Goal: Find specific page/section: Find specific page/section

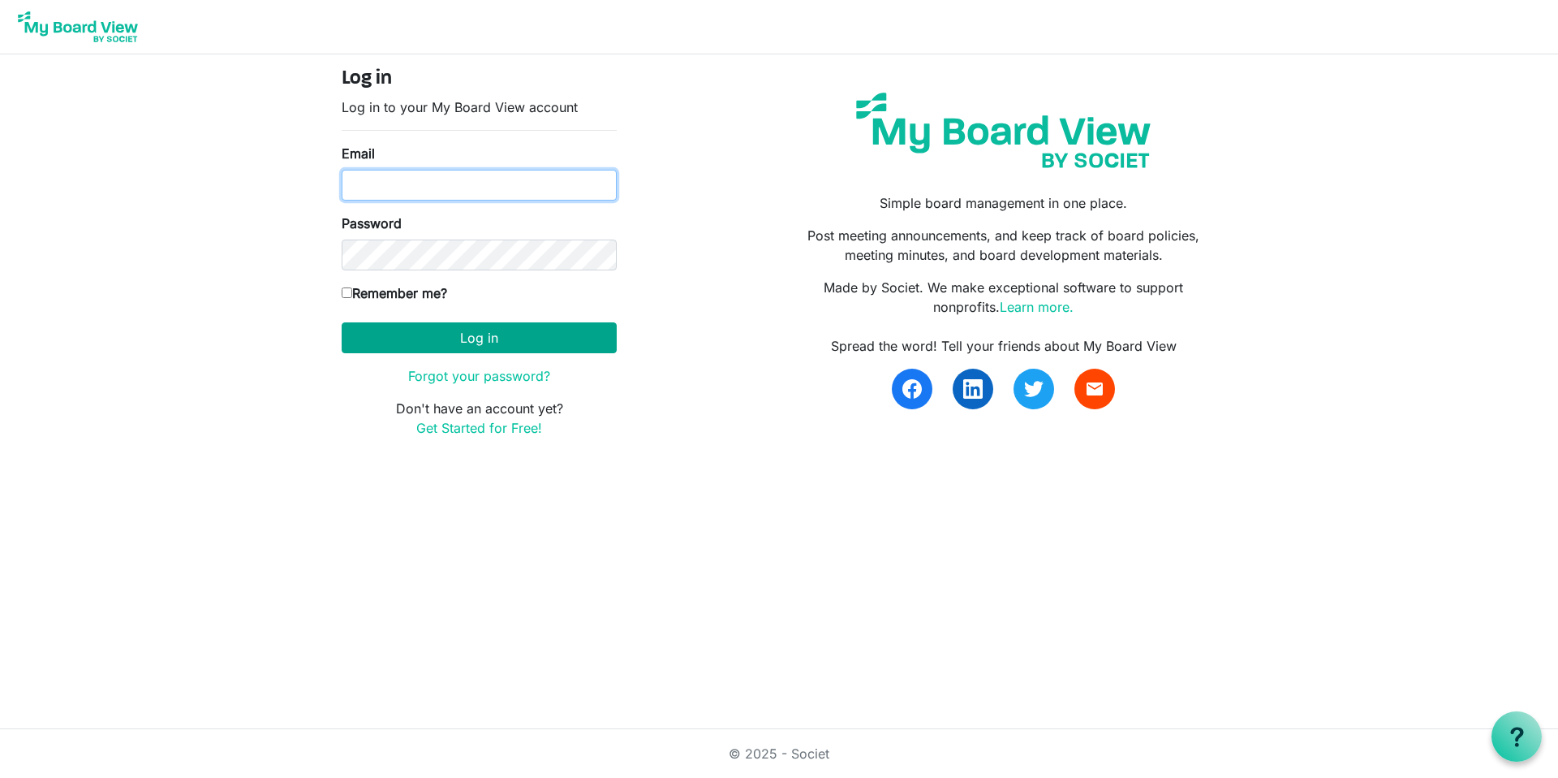
type input "kellyschultz@missouri.edu"
click at [494, 338] on button "Log in" at bounding box center [479, 337] width 275 height 31
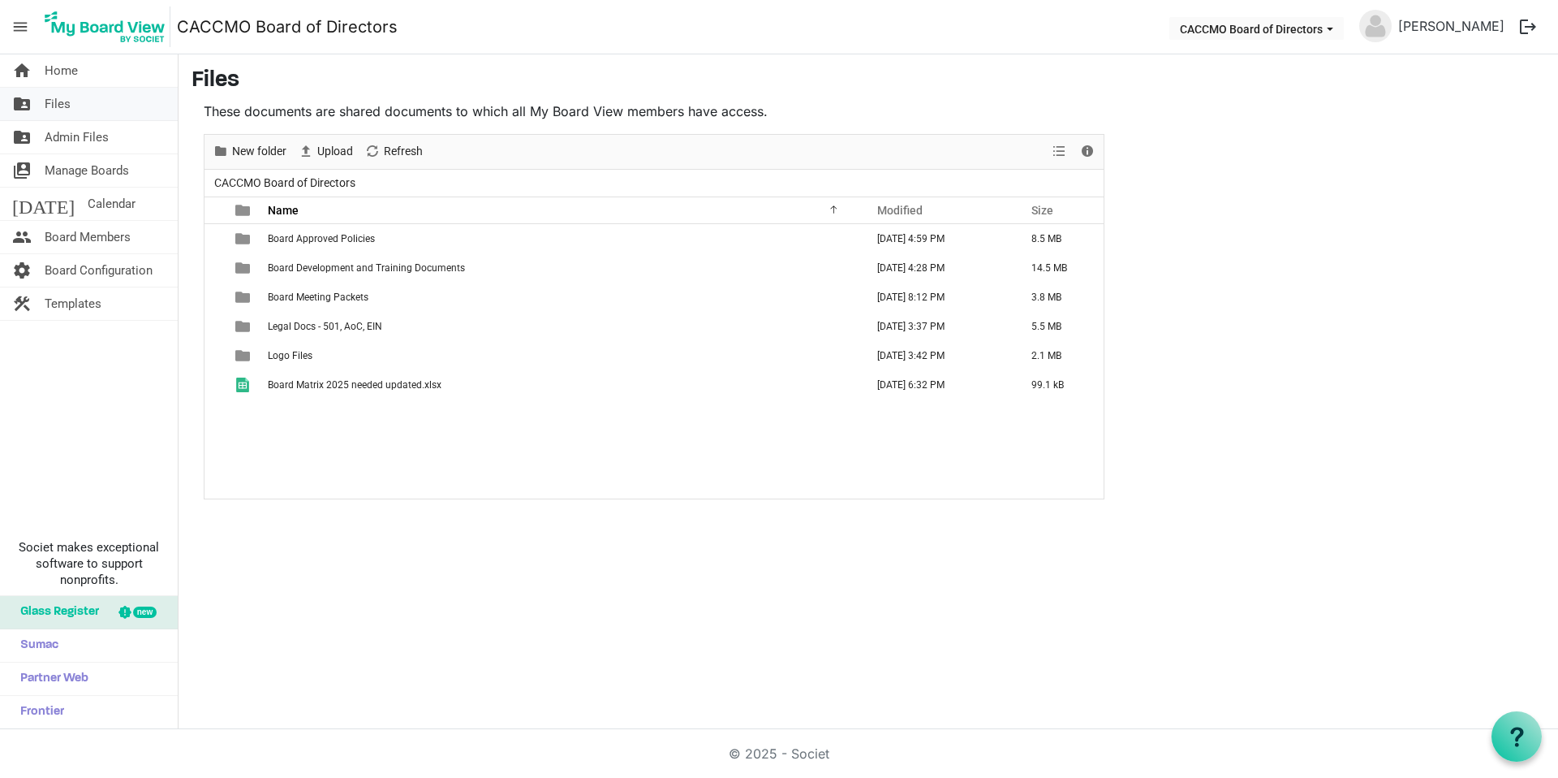
click at [75, 108] on link "folder_shared Files" at bounding box center [89, 104] width 178 height 32
click at [56, 133] on span "Admin Files" at bounding box center [77, 137] width 64 height 32
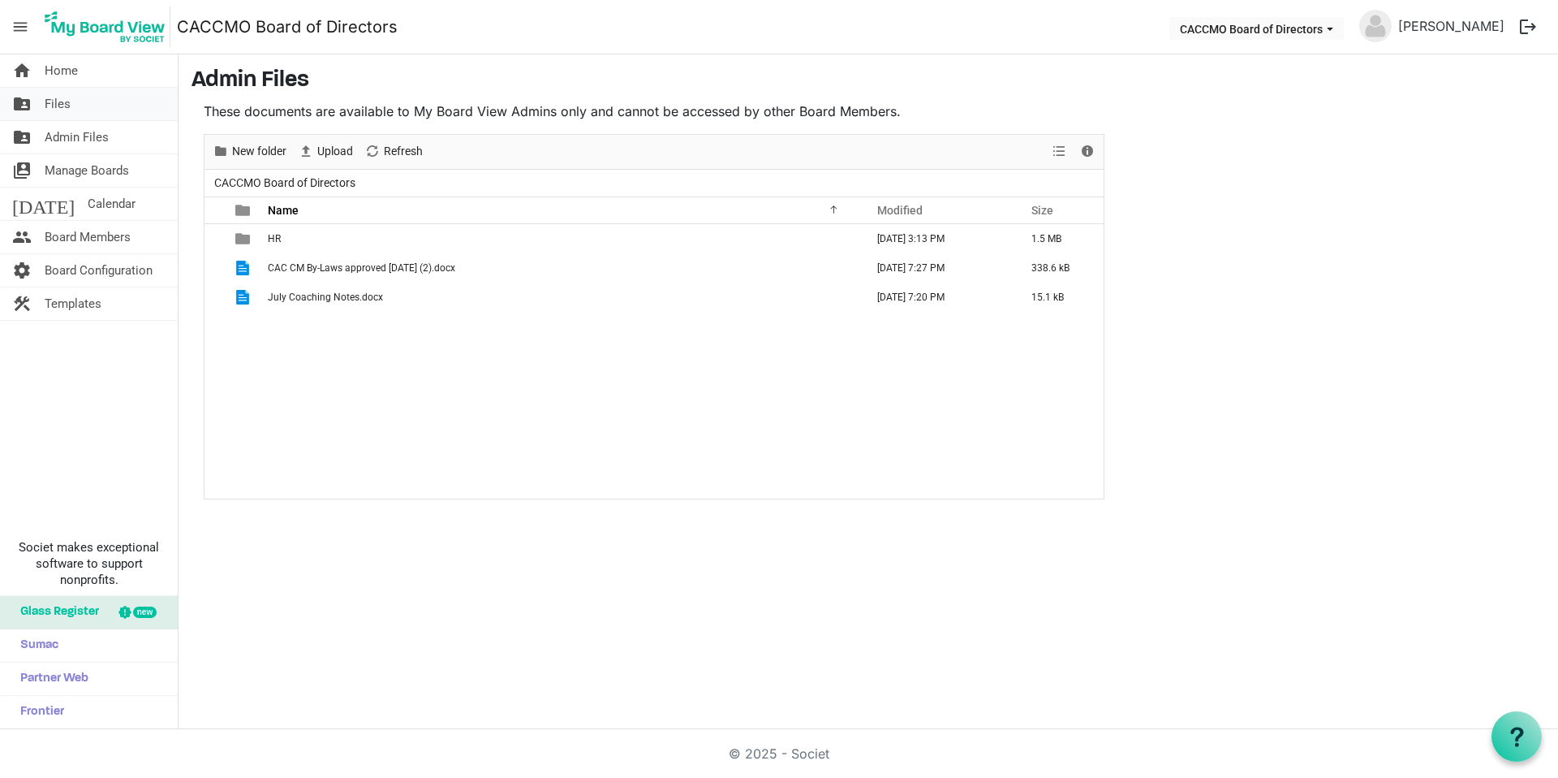
click at [63, 106] on span "Files" at bounding box center [58, 104] width 26 height 32
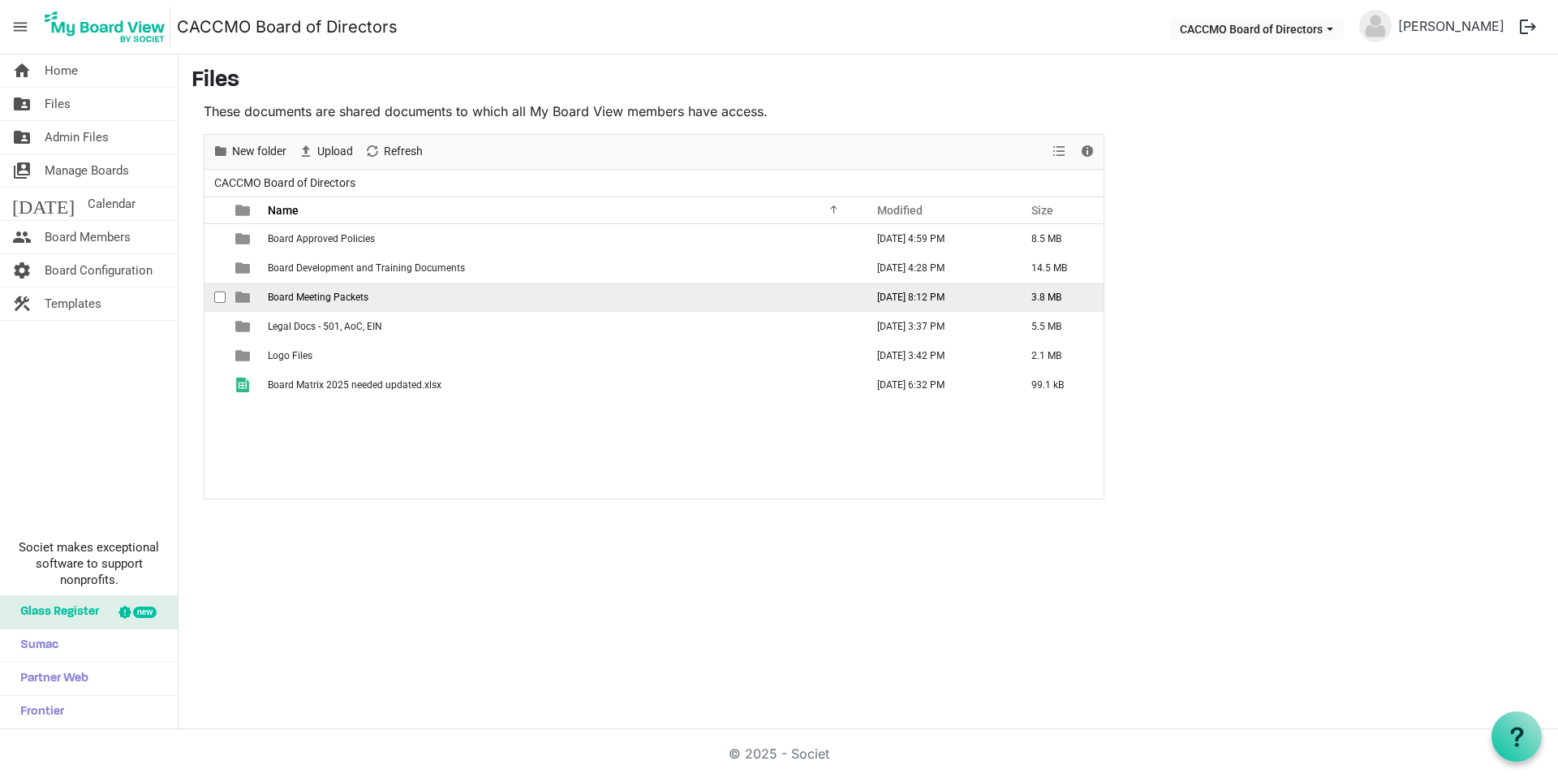
click at [353, 297] on span "Board Meeting Packets" at bounding box center [318, 296] width 101 height 11
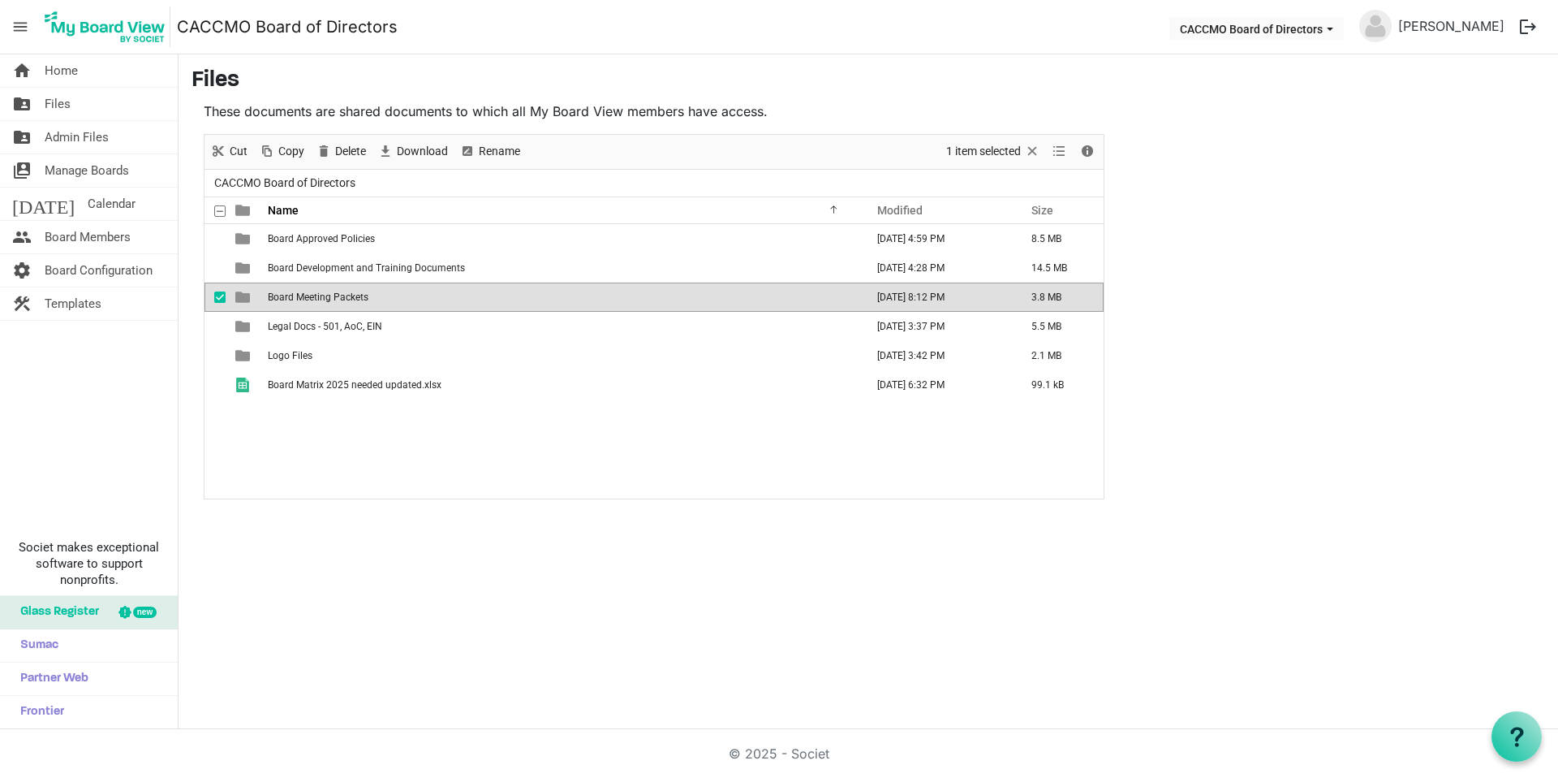
click at [353, 297] on span "Board Meeting Packets" at bounding box center [318, 296] width 101 height 11
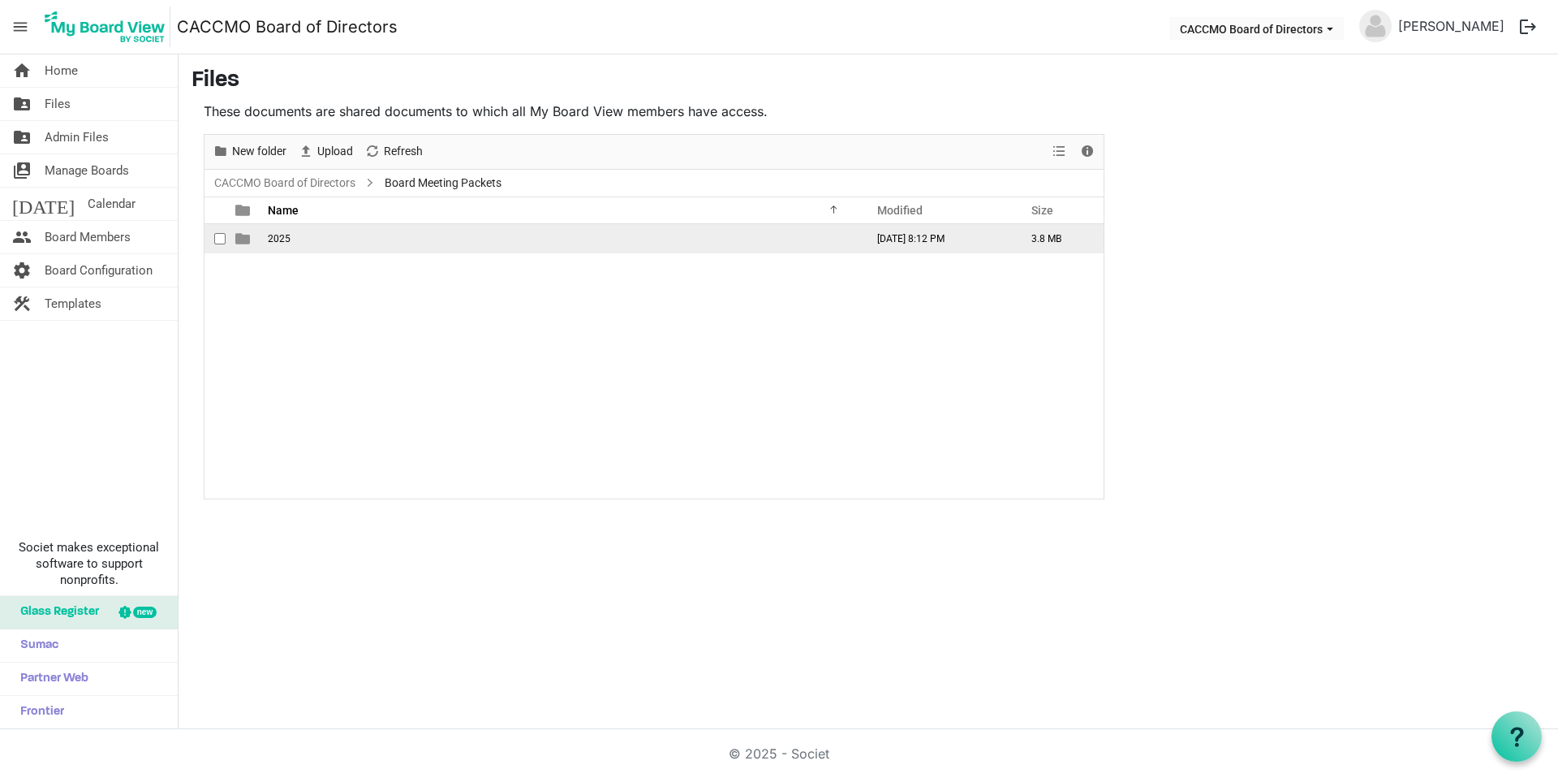
click at [275, 237] on span "2025" at bounding box center [279, 238] width 23 height 11
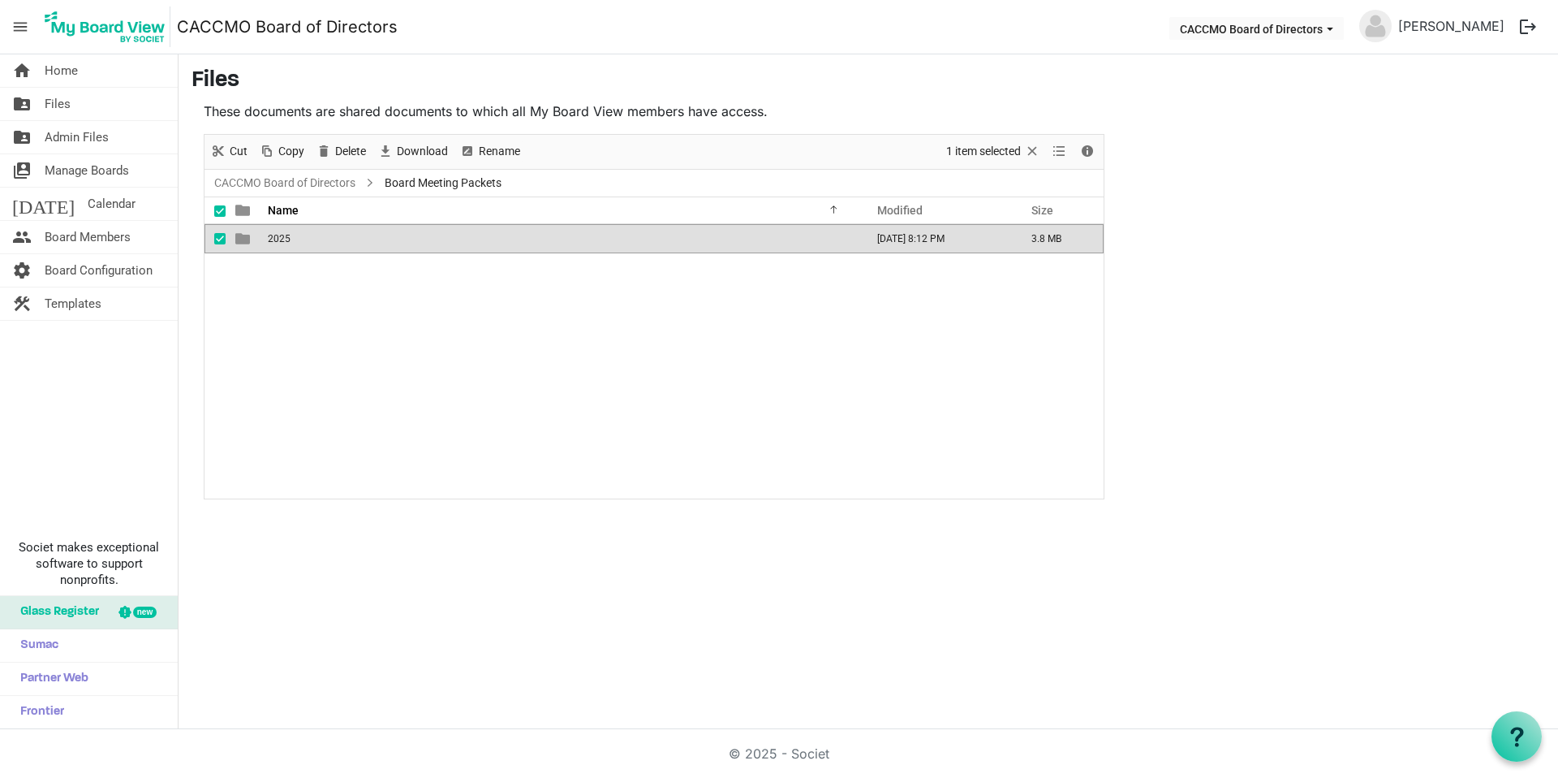
click at [275, 237] on span "2025" at bounding box center [279, 238] width 23 height 11
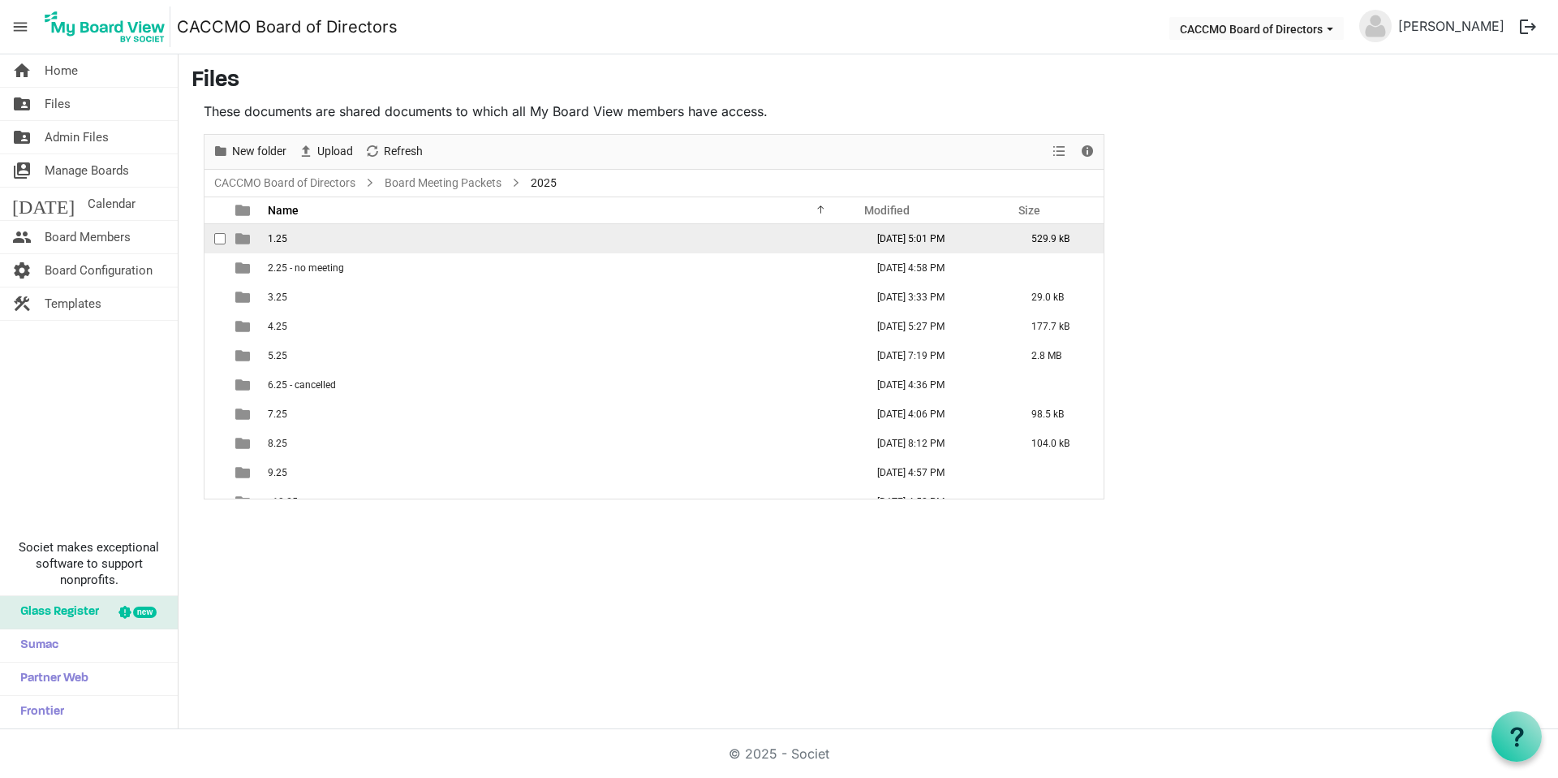
click at [306, 242] on td "1.25" at bounding box center [561, 238] width 597 height 29
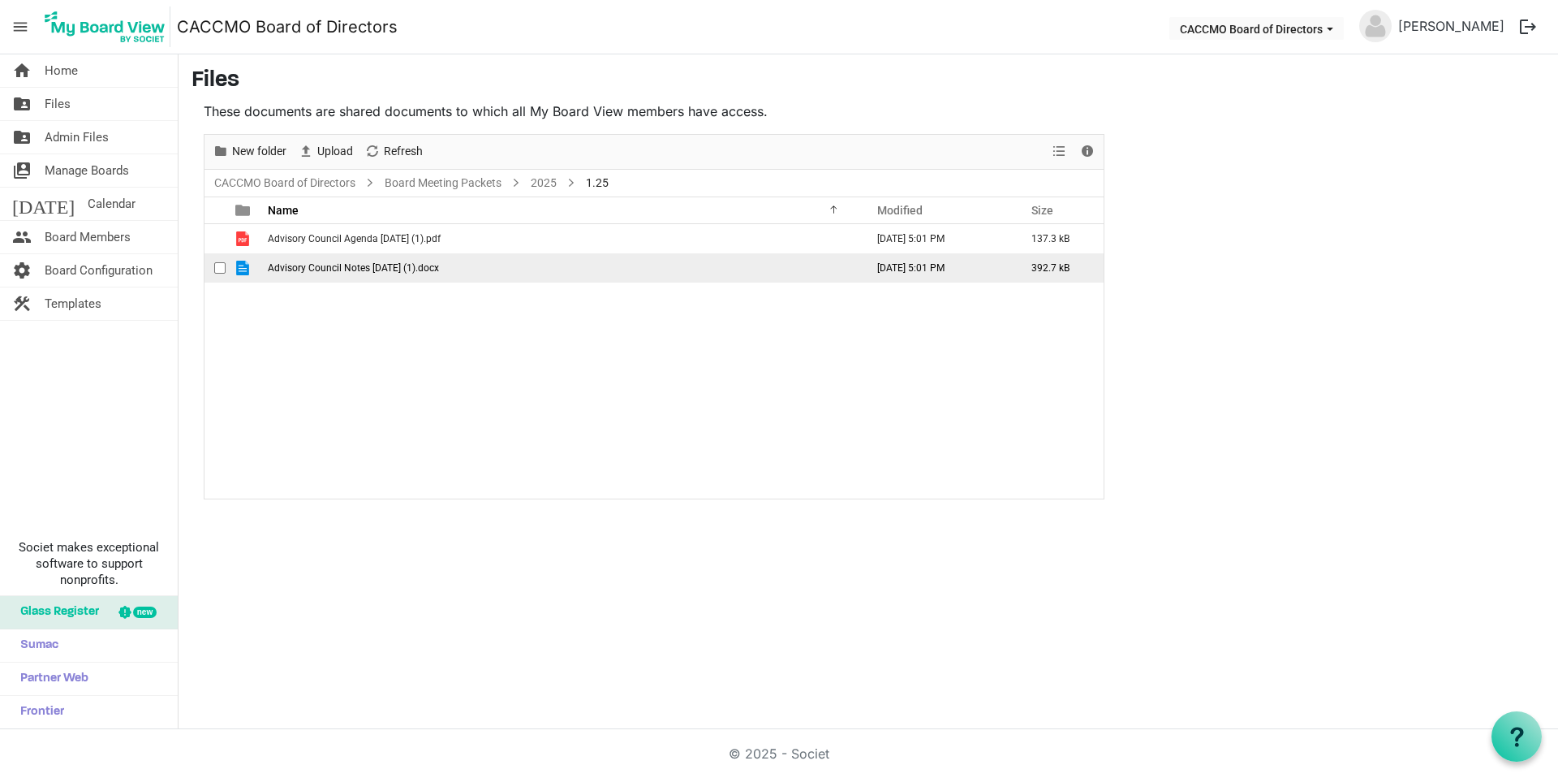
click at [336, 271] on span "Advisory Council Notes [DATE] (1).docx" at bounding box center [353, 267] width 171 height 11
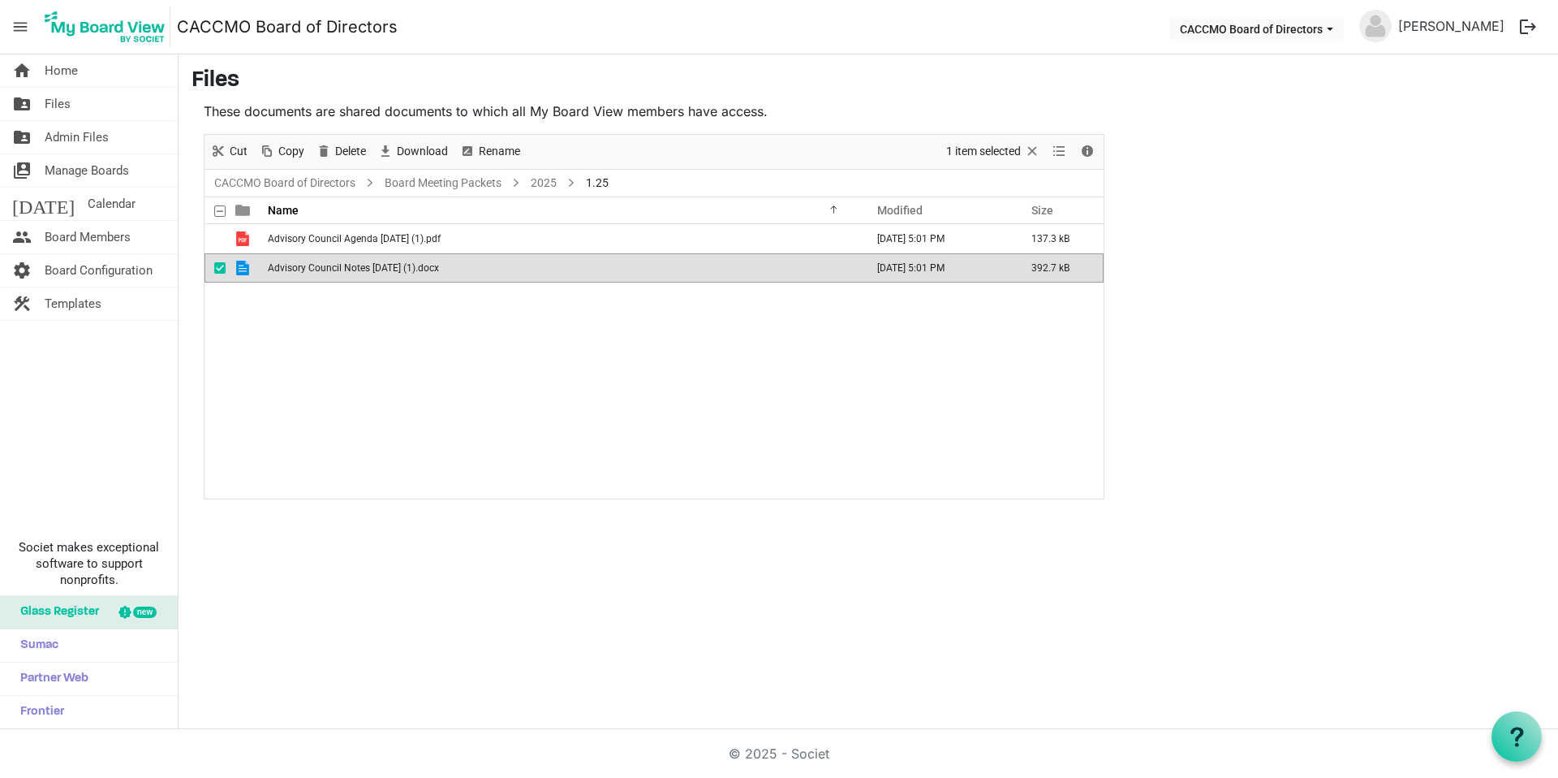
click at [336, 271] on span "Advisory Council Notes [DATE] (1).docx" at bounding box center [353, 267] width 171 height 11
click at [545, 183] on link "2025" at bounding box center [544, 183] width 32 height 20
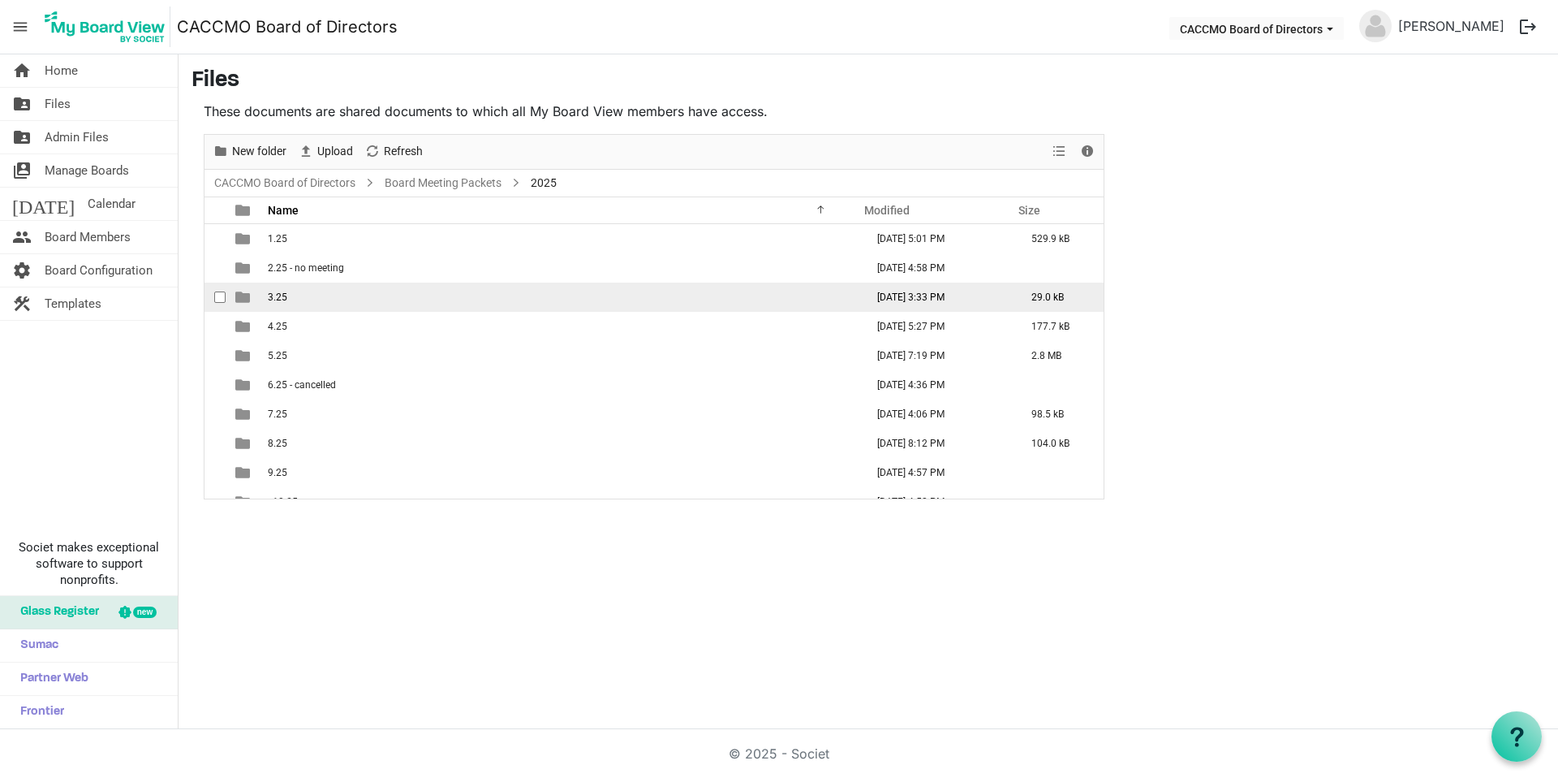
click at [286, 296] on span "3.25" at bounding box center [277, 296] width 19 height 11
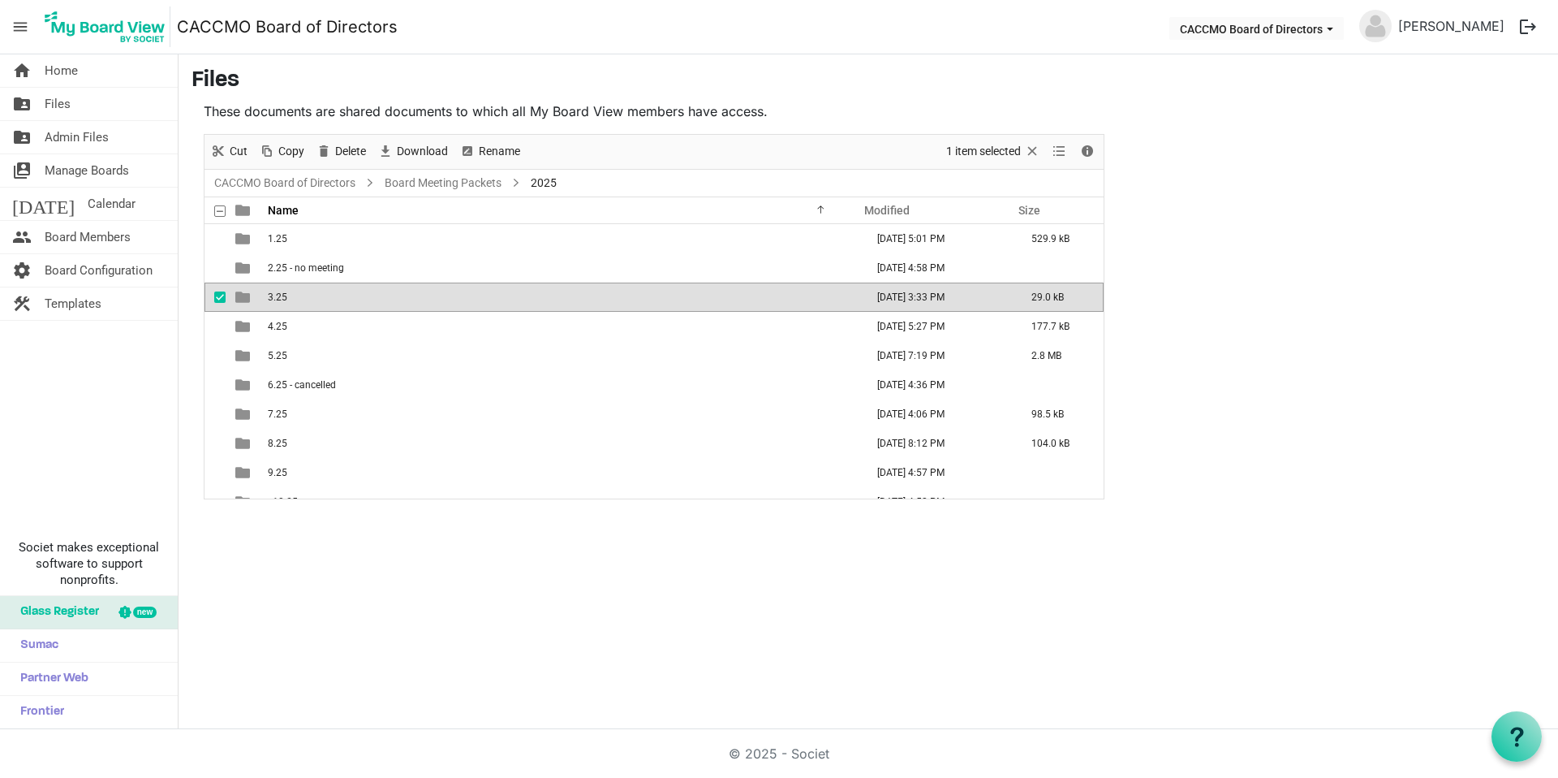
click at [286, 296] on span "3.25" at bounding box center [277, 296] width 19 height 11
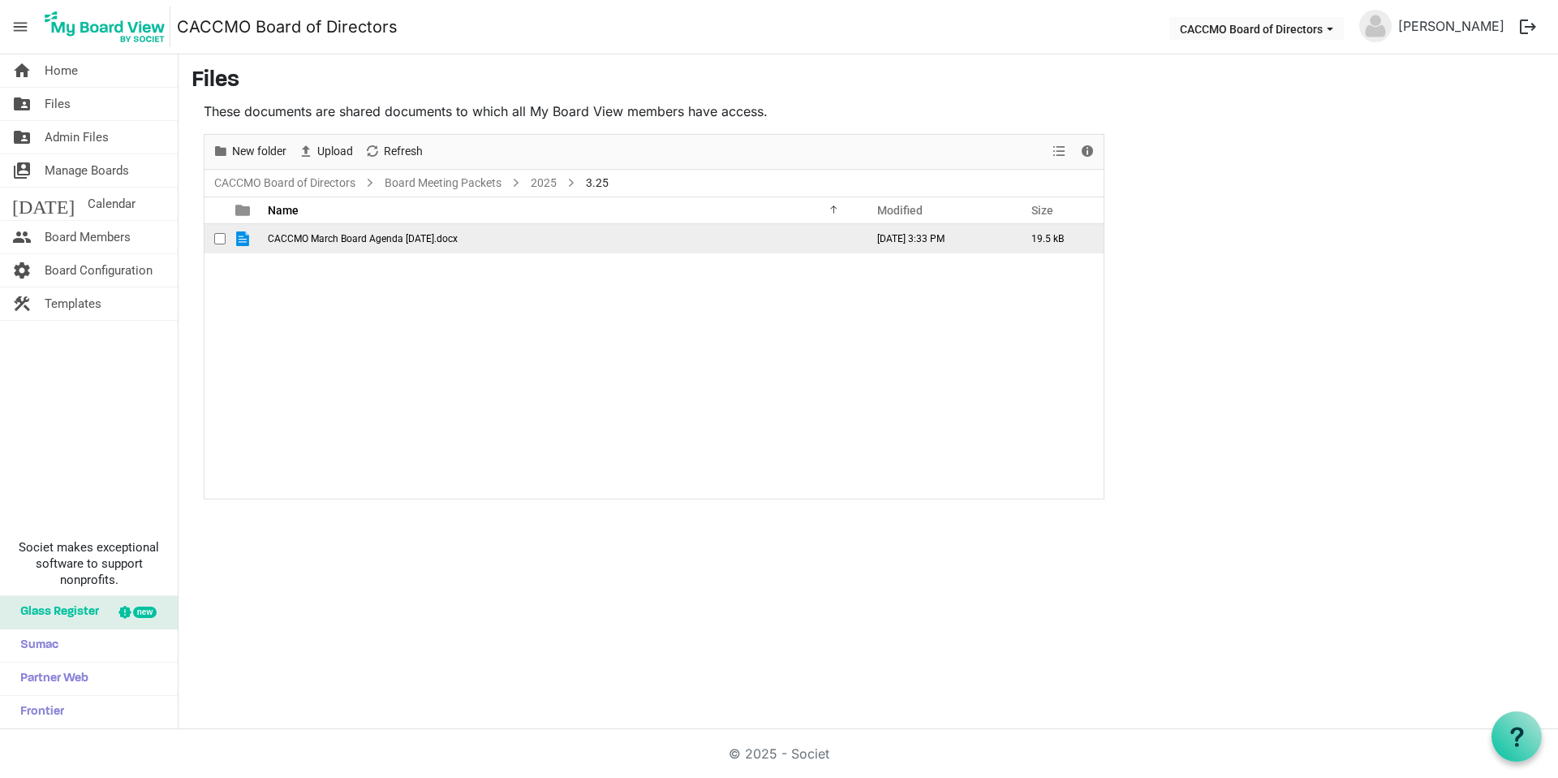
click at [350, 244] on td "CACCMO March Board Agenda [DATE].docx" at bounding box center [561, 238] width 597 height 29
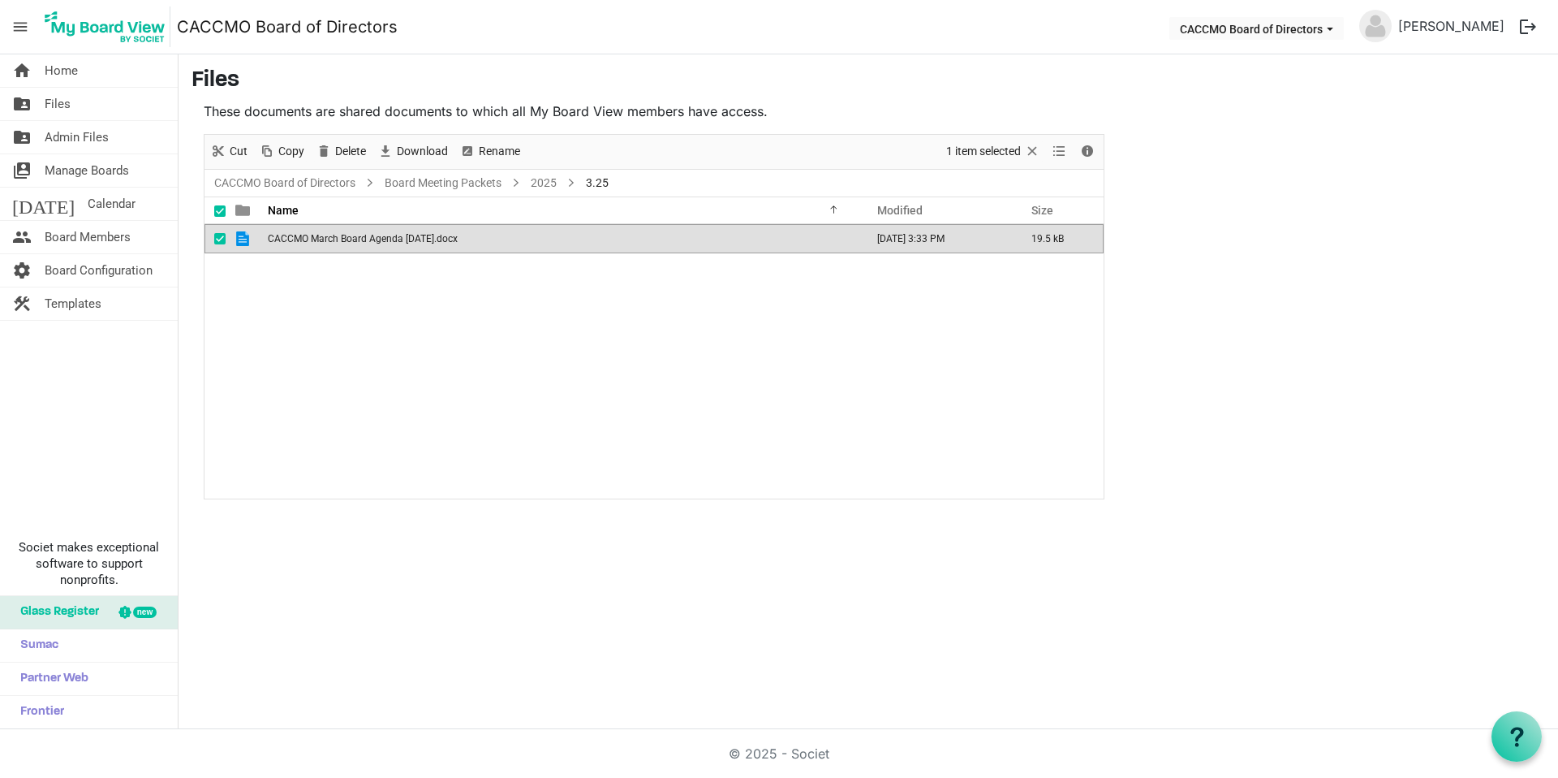
click at [350, 244] on td "CACCMO March Board Agenda [DATE].docx" at bounding box center [561, 238] width 597 height 29
click at [545, 183] on link "2025" at bounding box center [544, 183] width 32 height 20
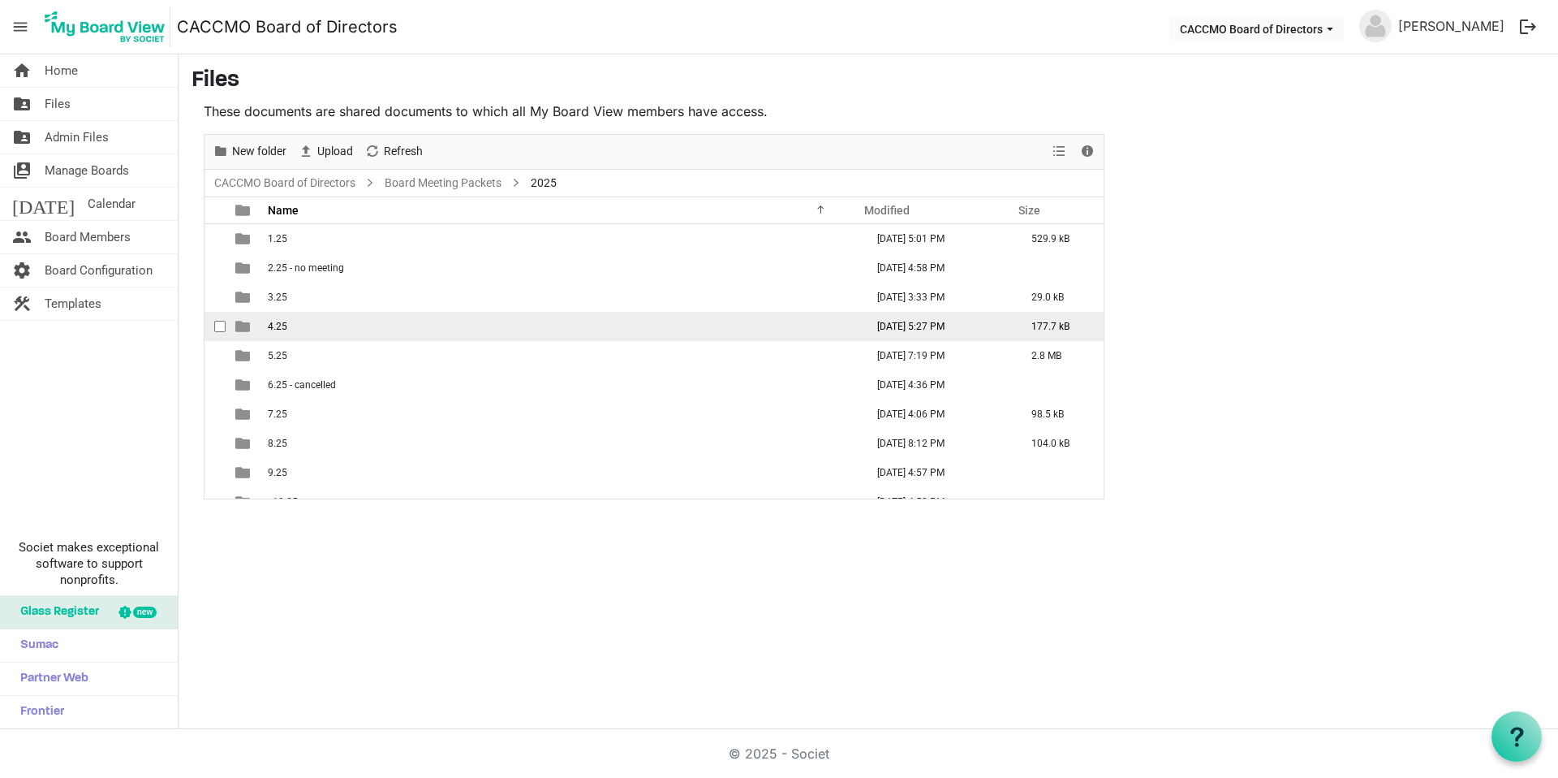
click at [284, 326] on span "4.25" at bounding box center [277, 326] width 19 height 11
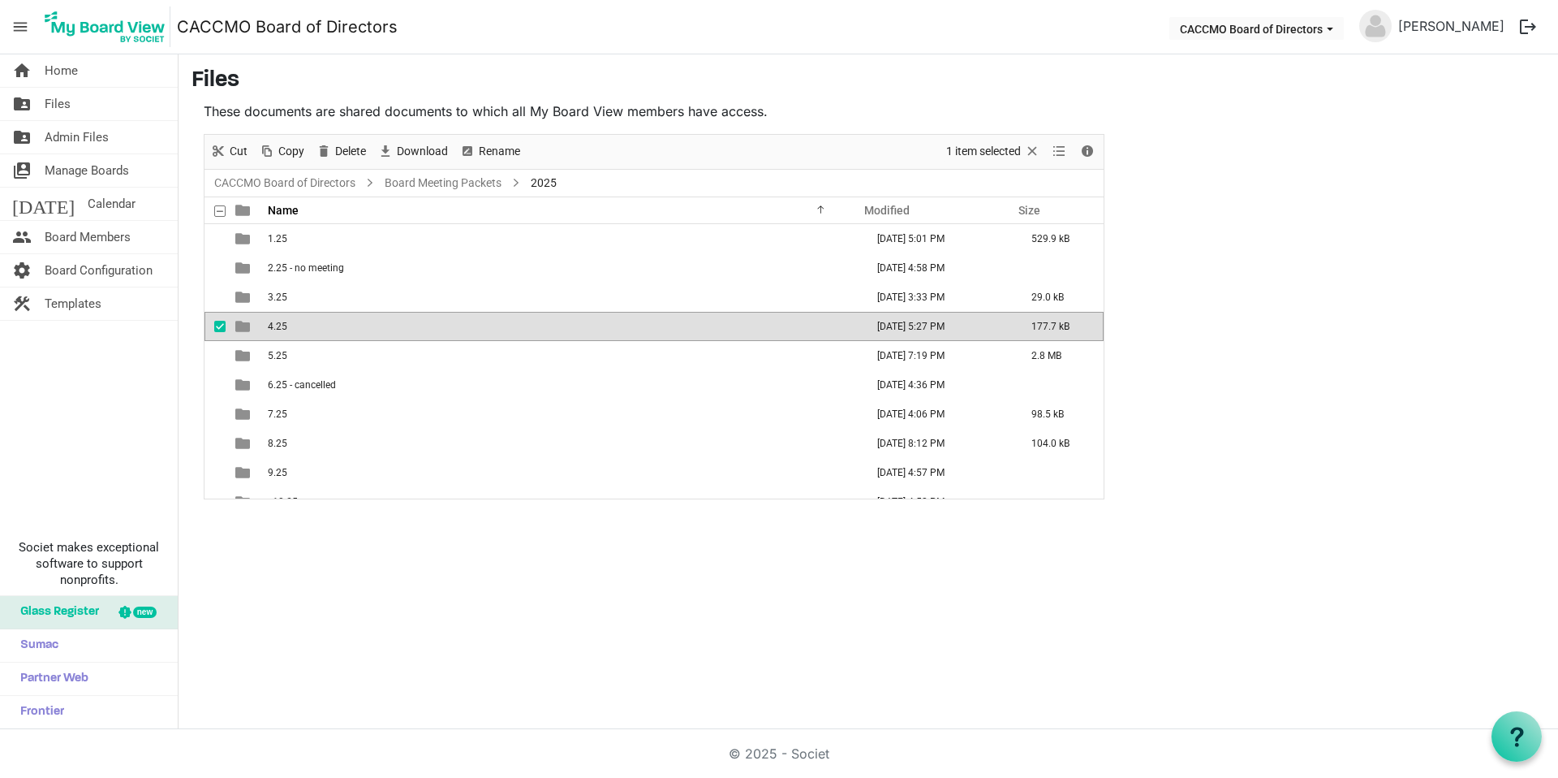
click at [284, 326] on span "4.25" at bounding box center [277, 326] width 19 height 11
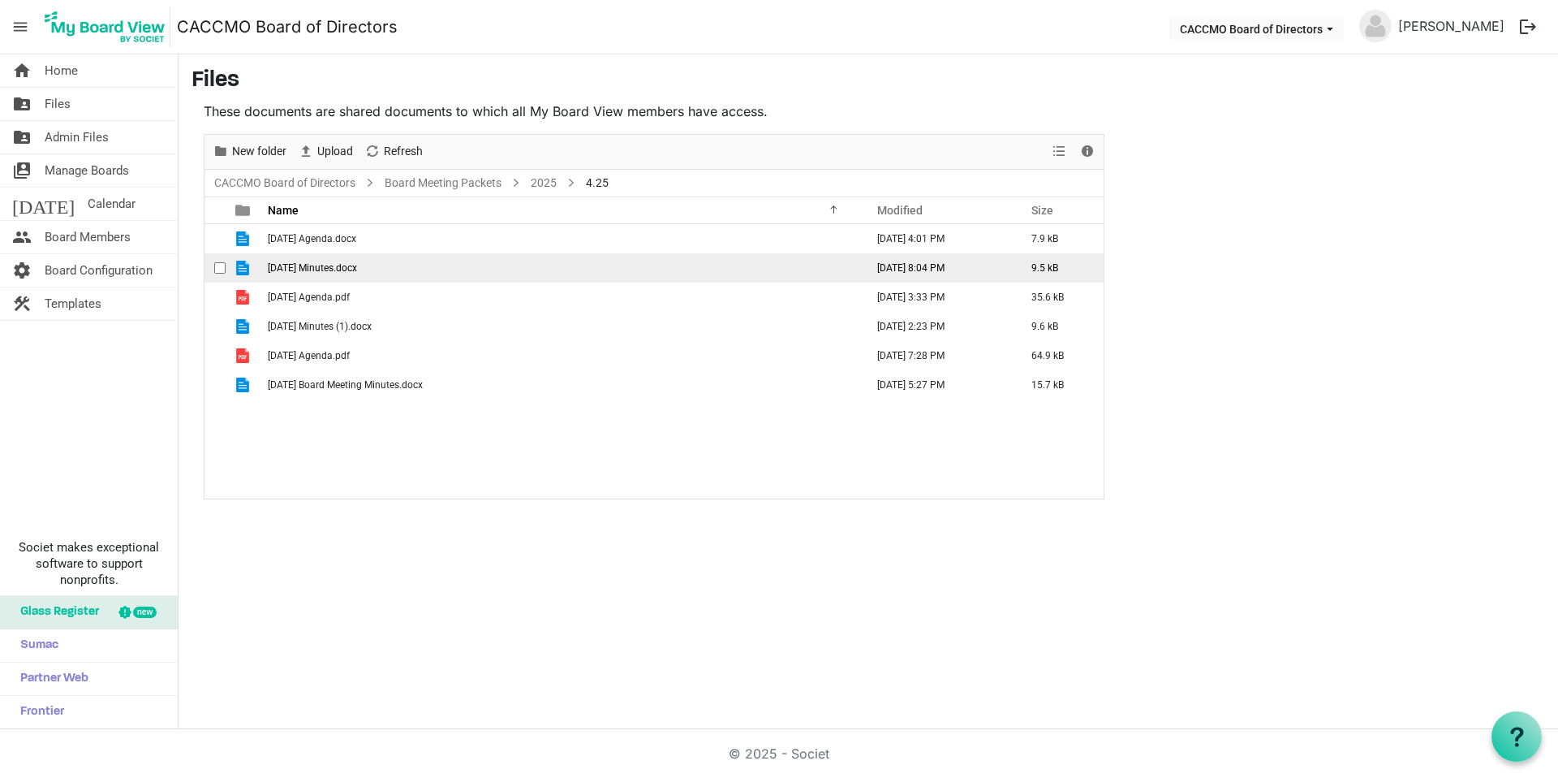
click at [342, 267] on span "[DATE] Minutes.docx" at bounding box center [312, 267] width 89 height 11
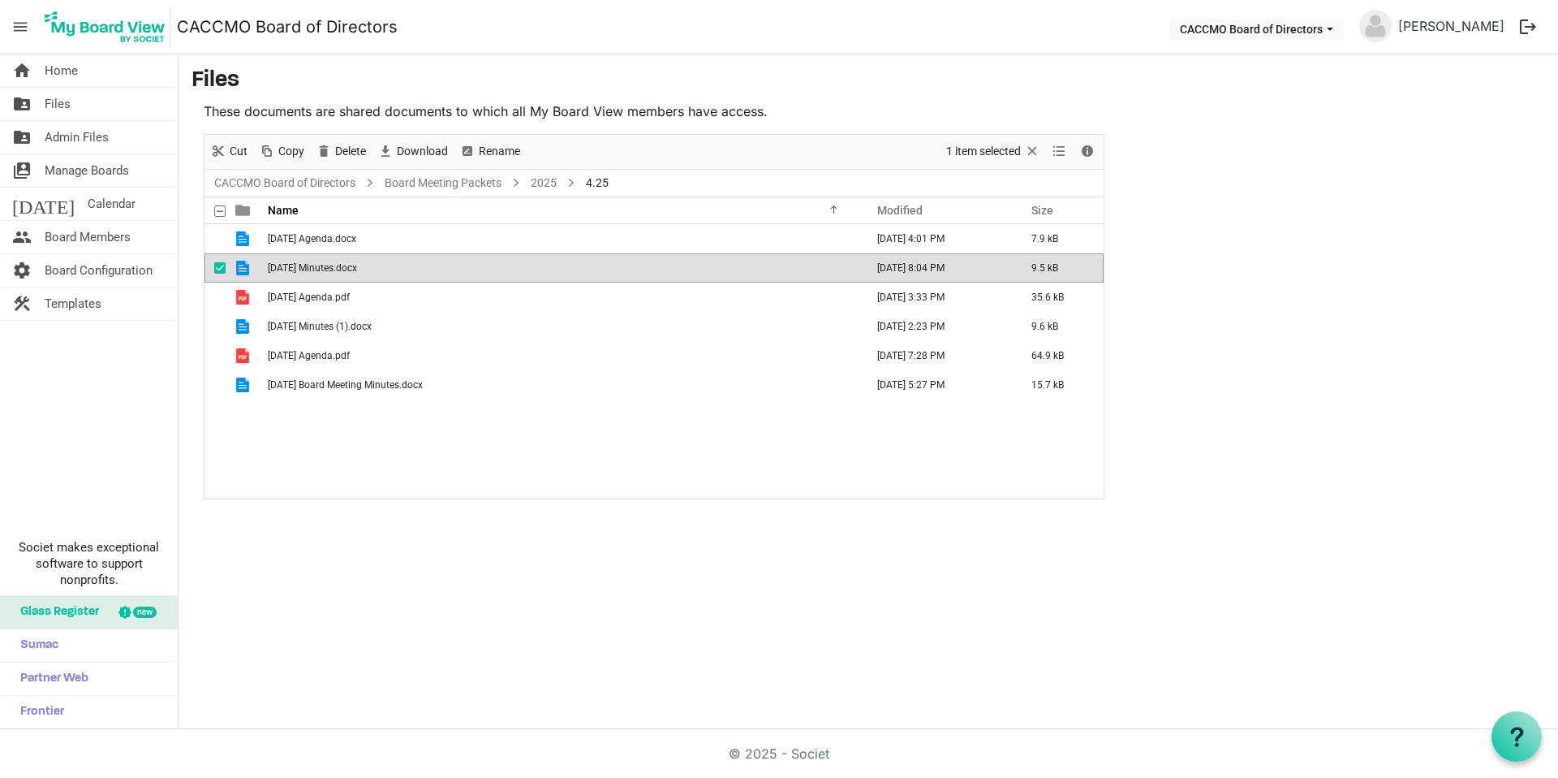
click at [342, 267] on span "[DATE] Minutes.docx" at bounding box center [312, 267] width 89 height 11
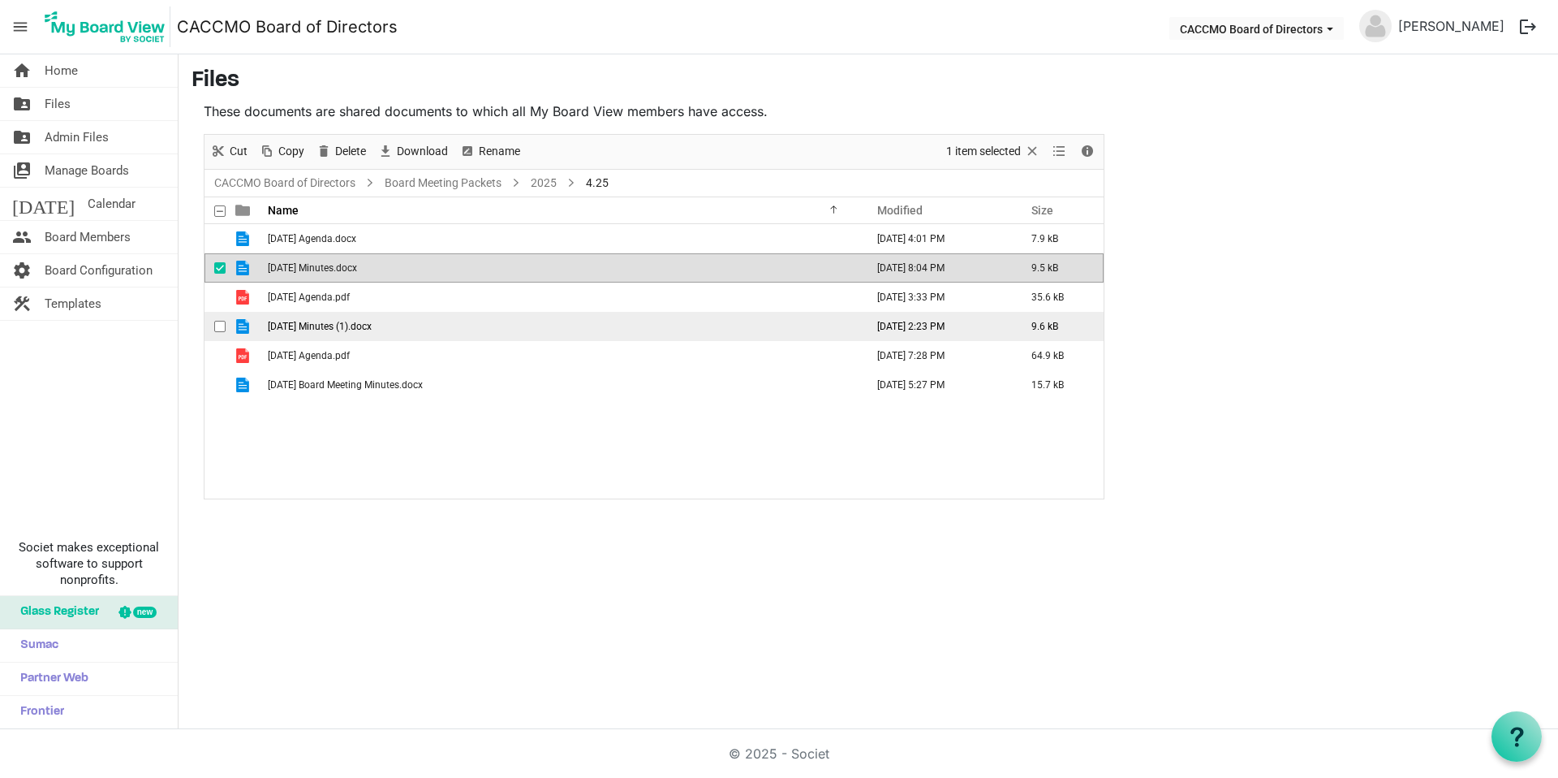
click at [394, 330] on td "[DATE] Minutes (1).docx" at bounding box center [561, 326] width 597 height 29
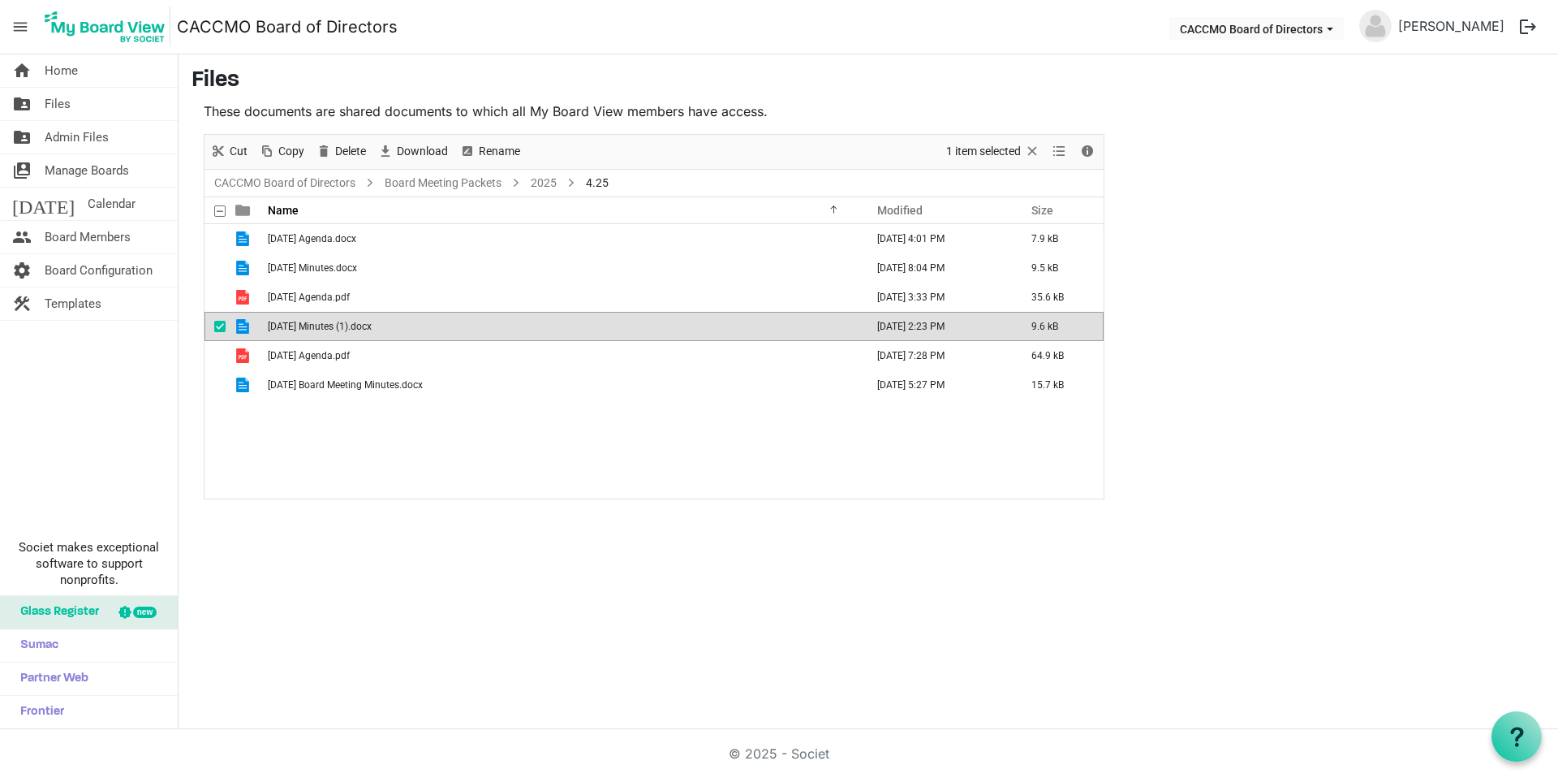
click at [394, 330] on td "[DATE] Minutes (1).docx" at bounding box center [561, 326] width 597 height 29
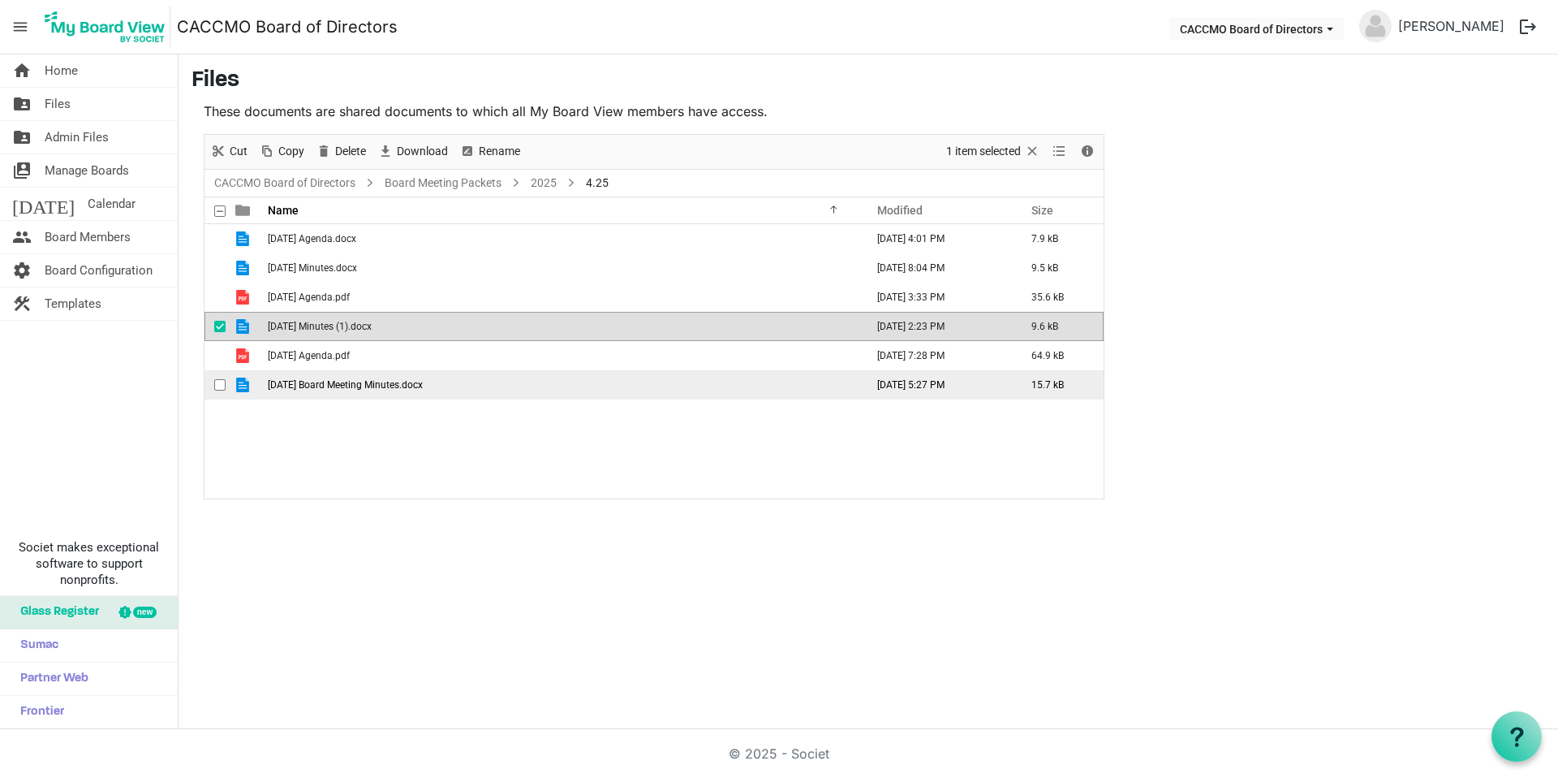
click at [383, 388] on span "[DATE] Board Meeting Minutes.docx" at bounding box center [345, 384] width 155 height 11
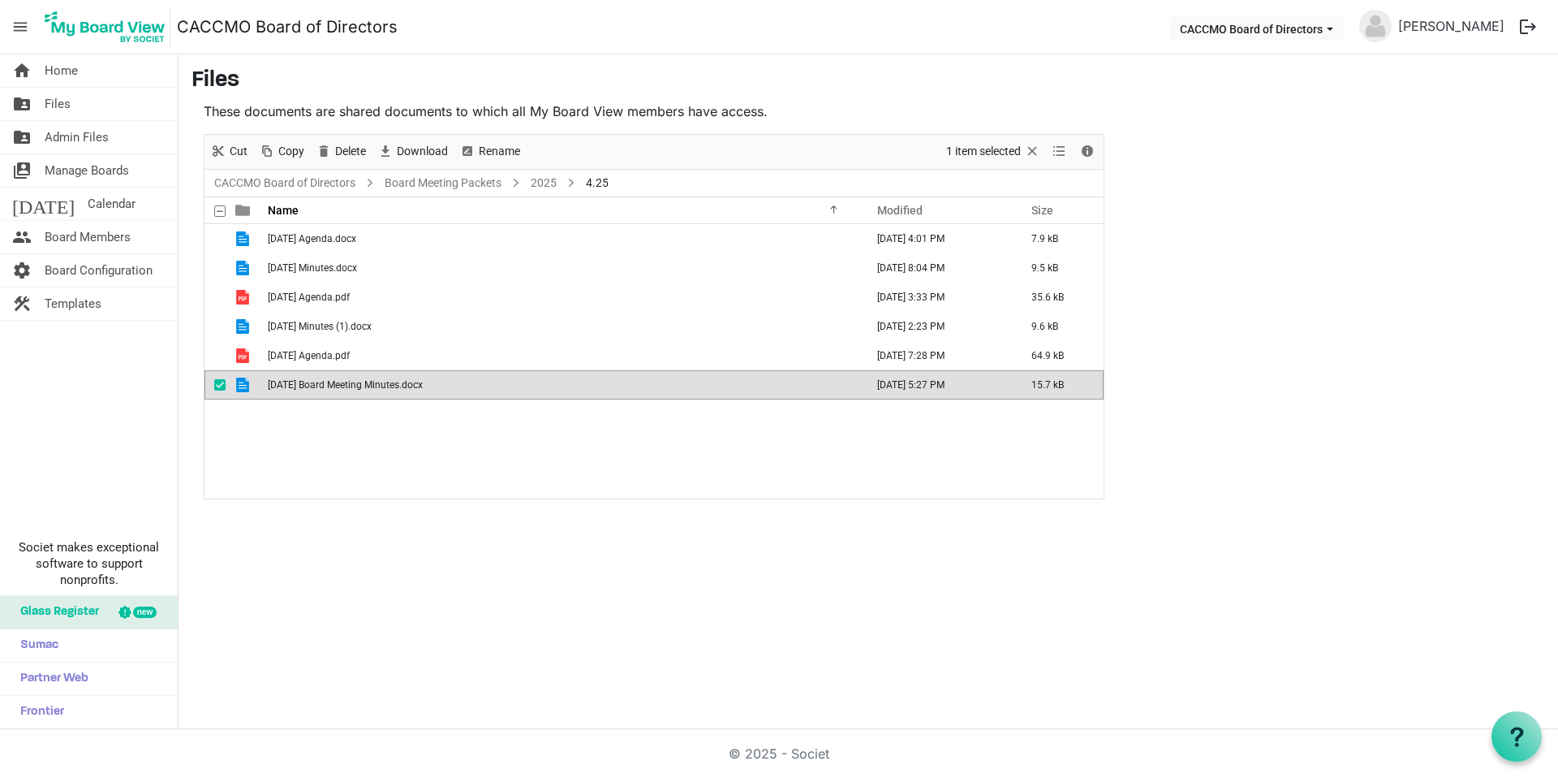
click at [383, 388] on span "[DATE] Board Meeting Minutes.docx" at bounding box center [345, 384] width 155 height 11
click at [536, 186] on link "2025" at bounding box center [544, 183] width 32 height 20
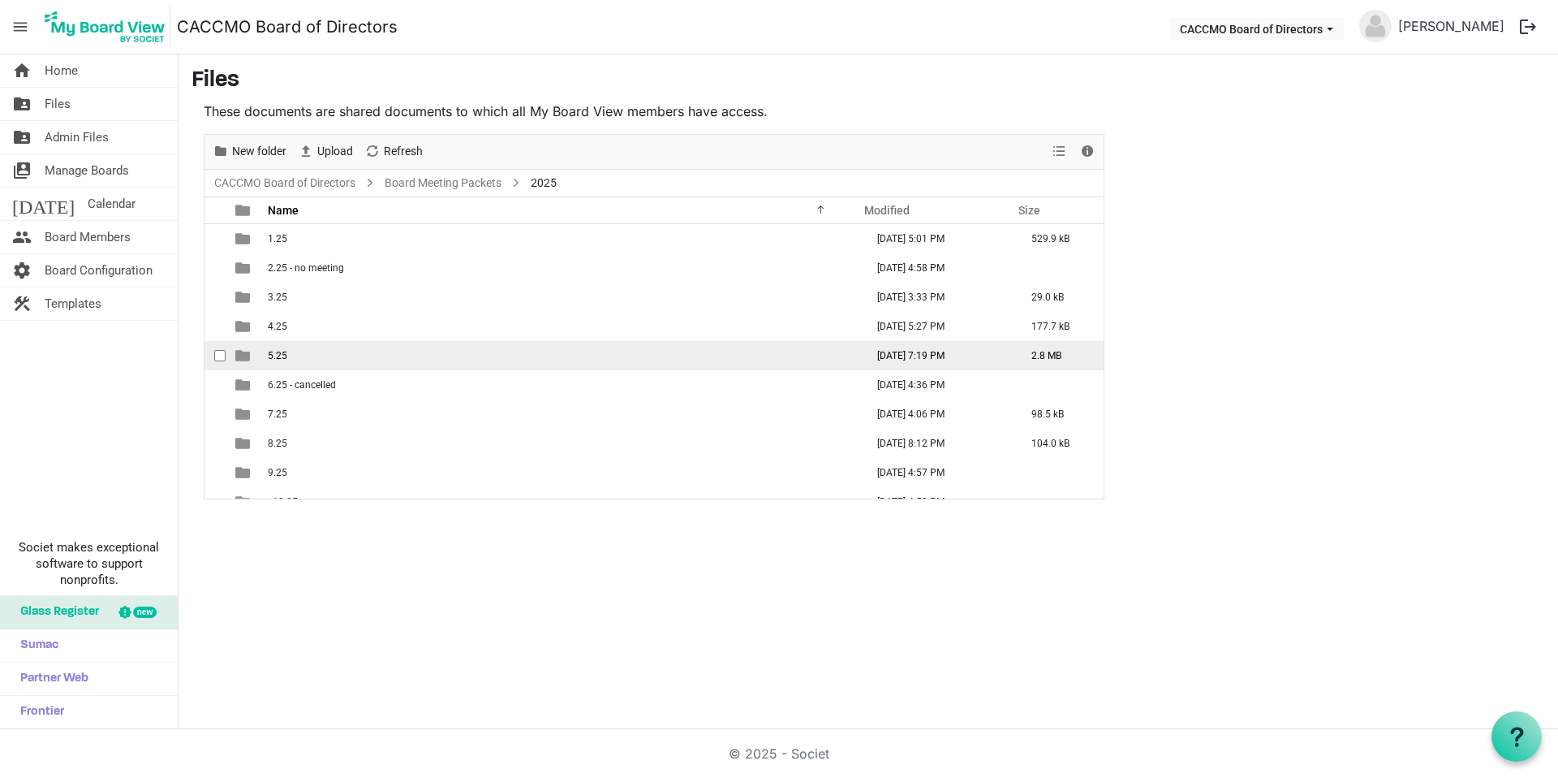
click at [385, 353] on td "5.25" at bounding box center [561, 355] width 597 height 29
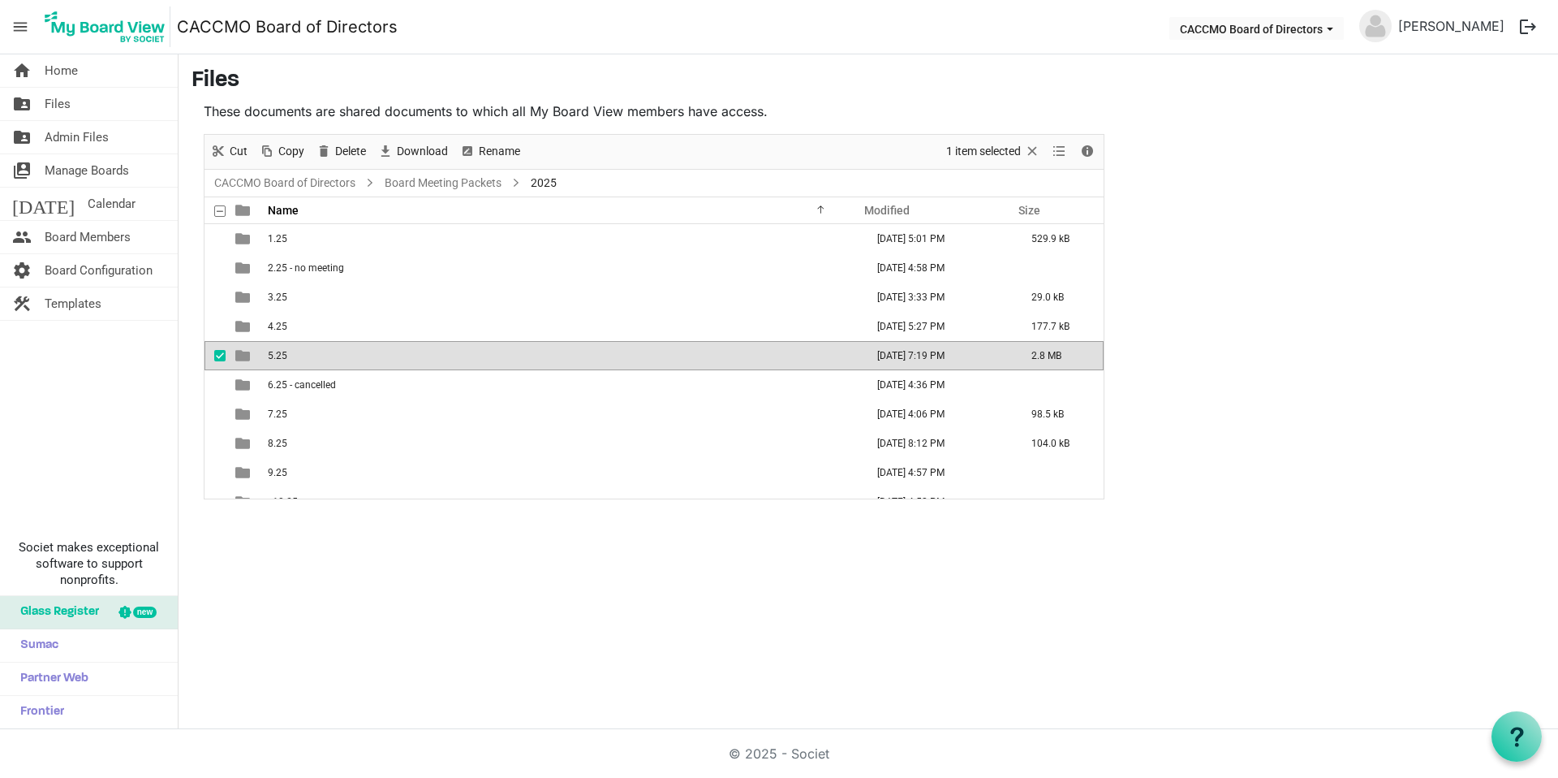
click at [385, 353] on td "5.25" at bounding box center [561, 355] width 597 height 29
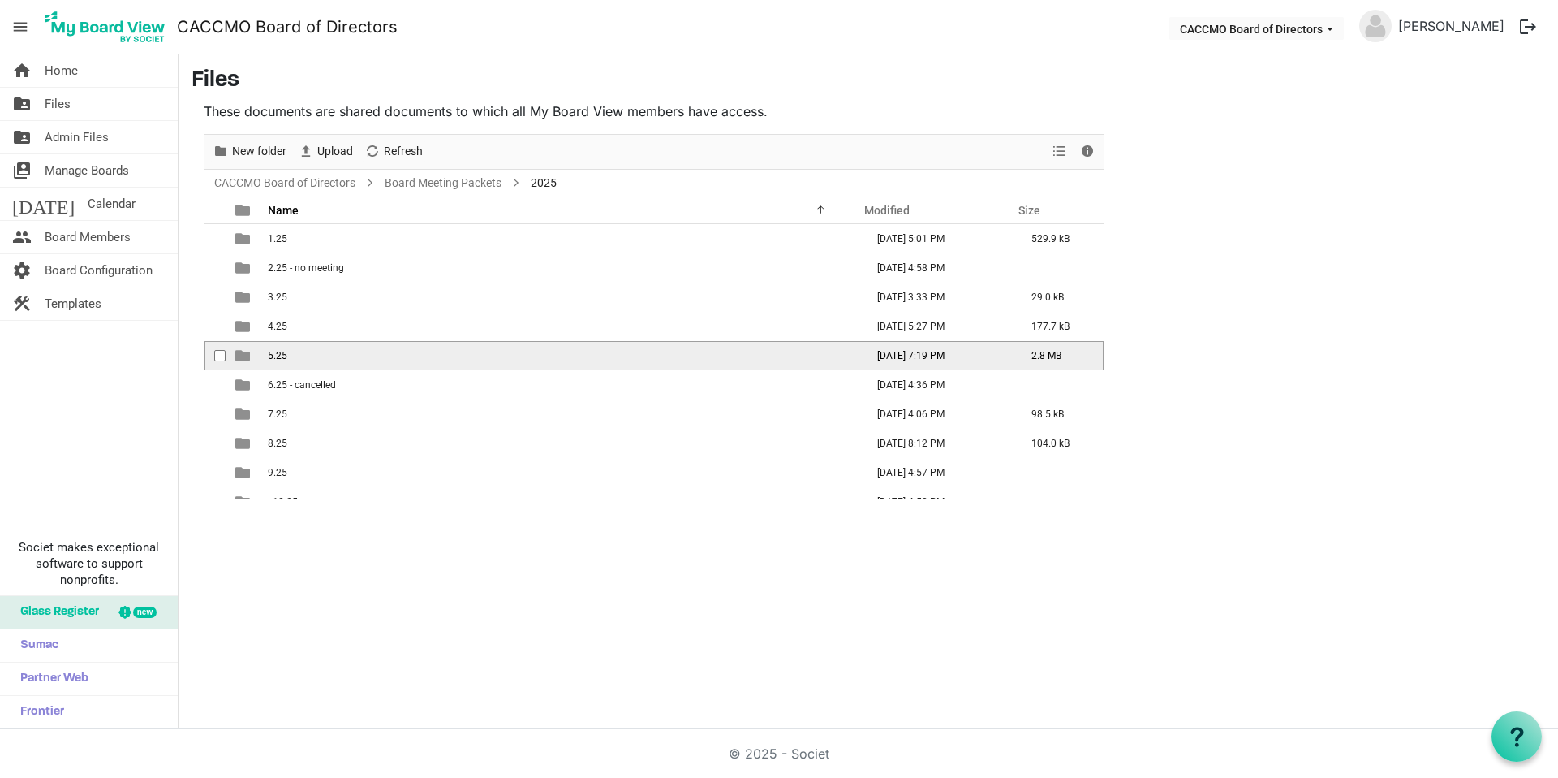
click at [385, 353] on td "5.25" at bounding box center [561, 355] width 597 height 29
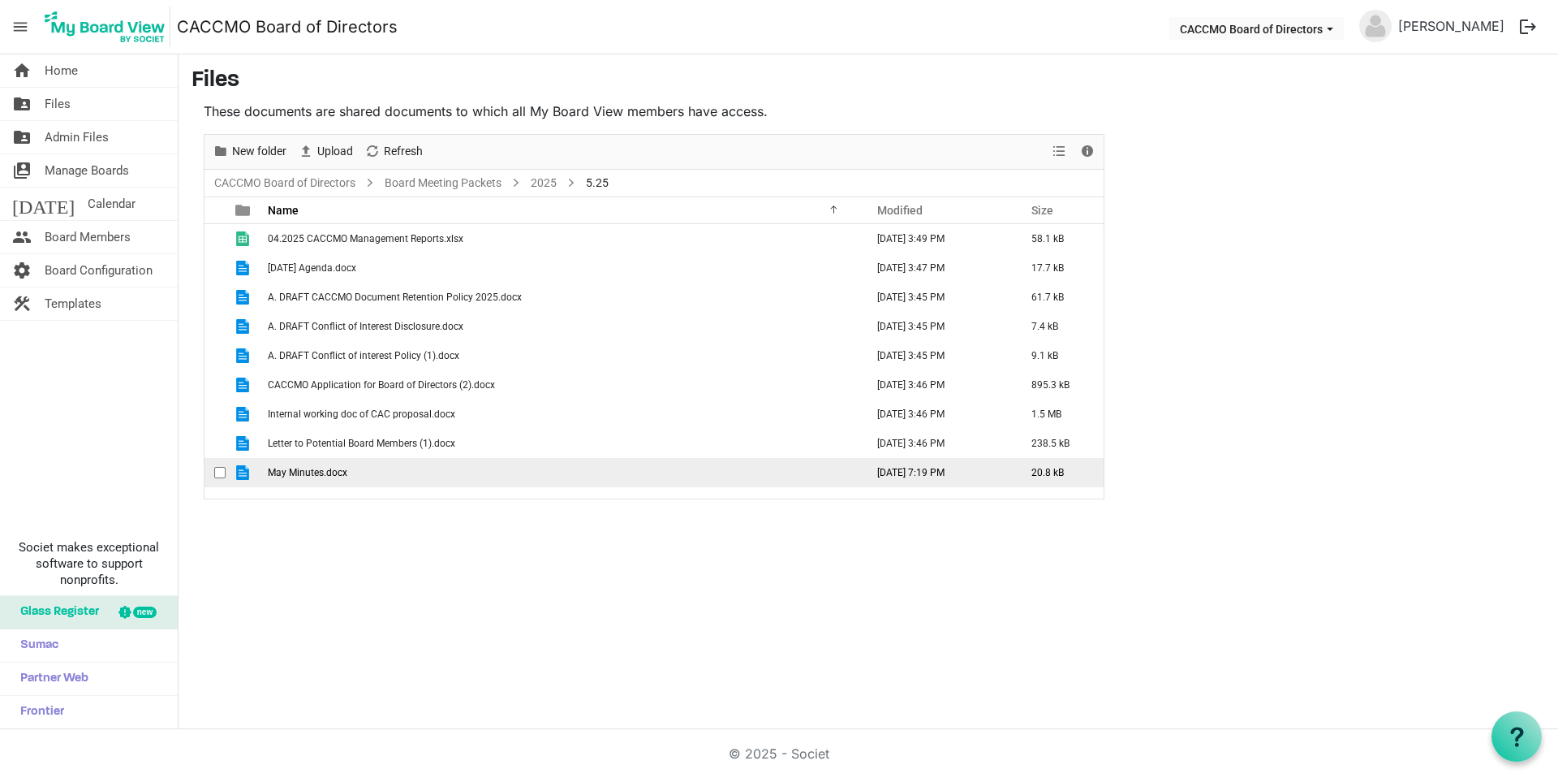
click at [299, 474] on span "May Minutes.docx" at bounding box center [308, 472] width 80 height 11
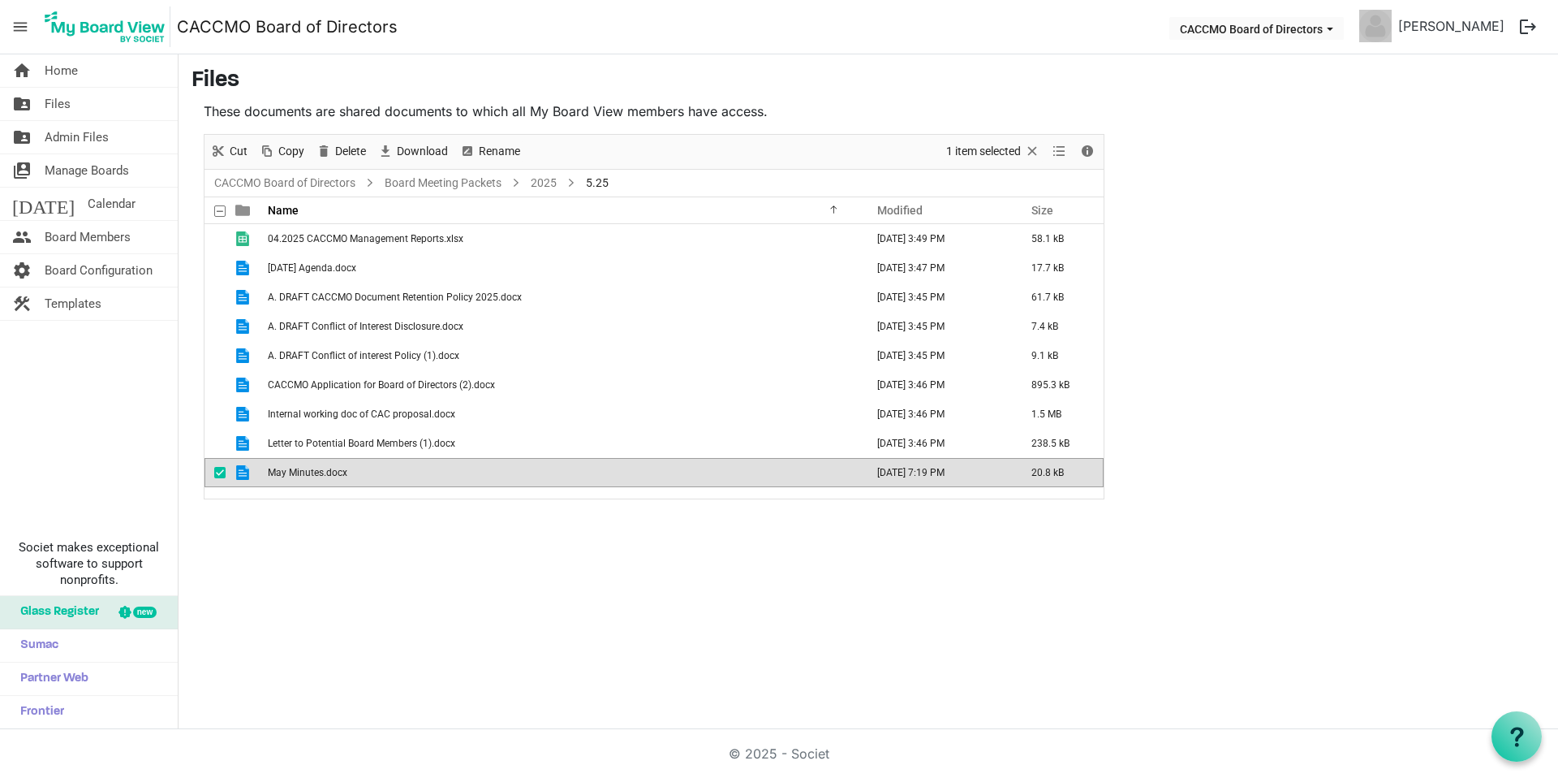
click at [1321, 6] on nav "menu CACCMO Board of Directors CACCMO Board of Directors [PERSON_NAME] logout" at bounding box center [779, 27] width 1558 height 54
click at [541, 184] on link "2025" at bounding box center [544, 183] width 32 height 20
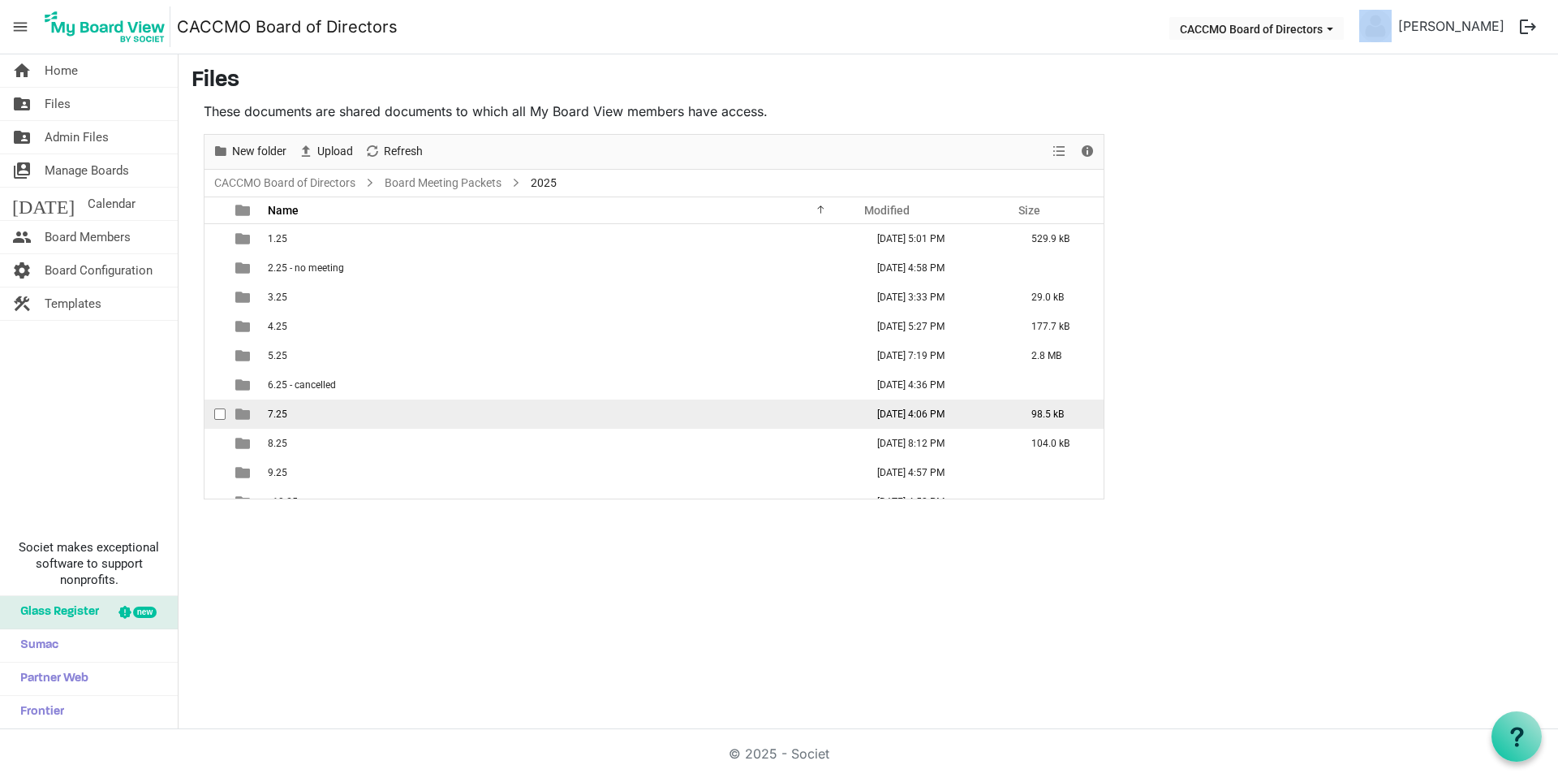
click at [340, 414] on td "7.25" at bounding box center [561, 413] width 597 height 29
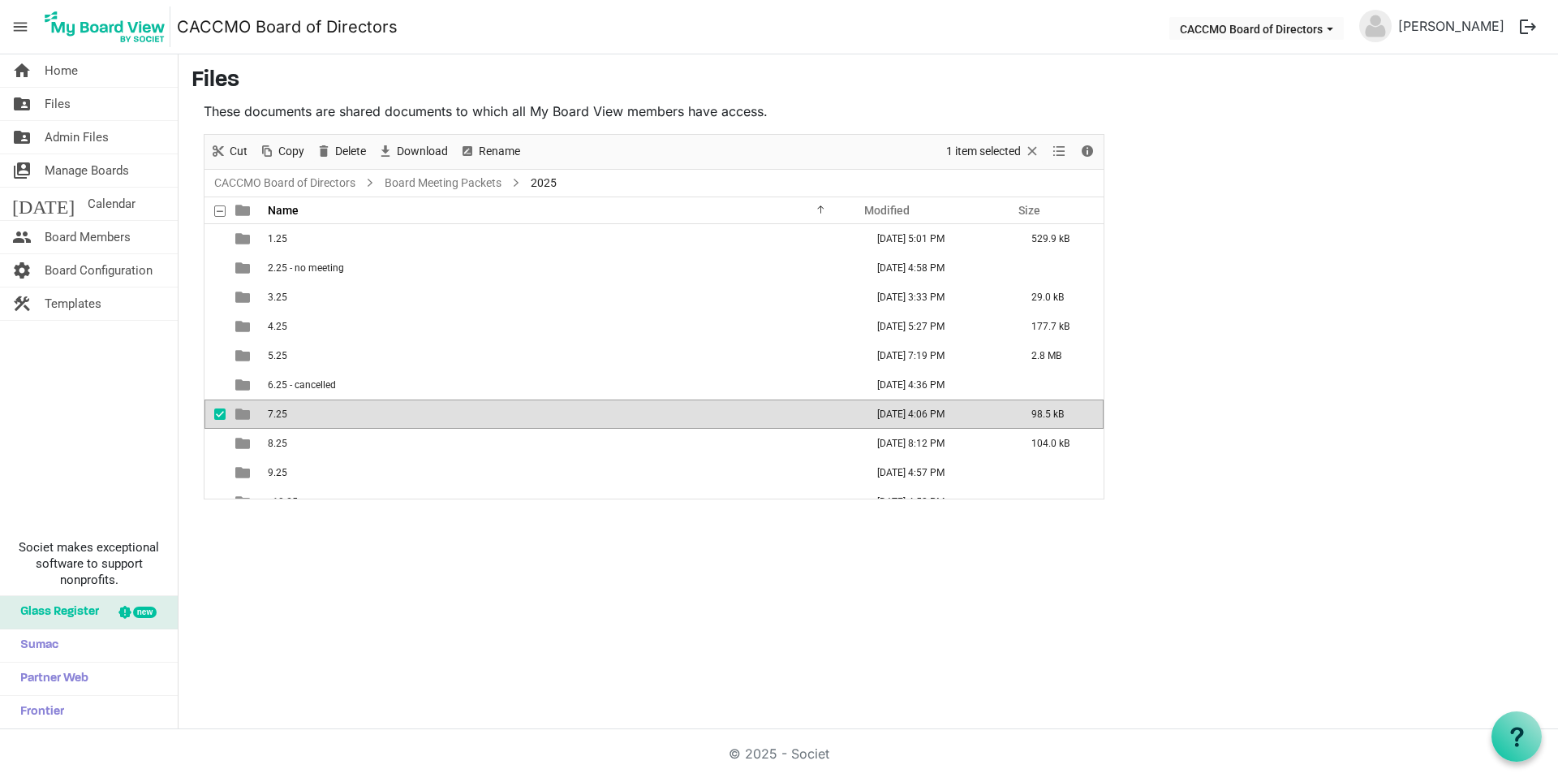
click at [340, 414] on td "7.25" at bounding box center [561, 413] width 597 height 29
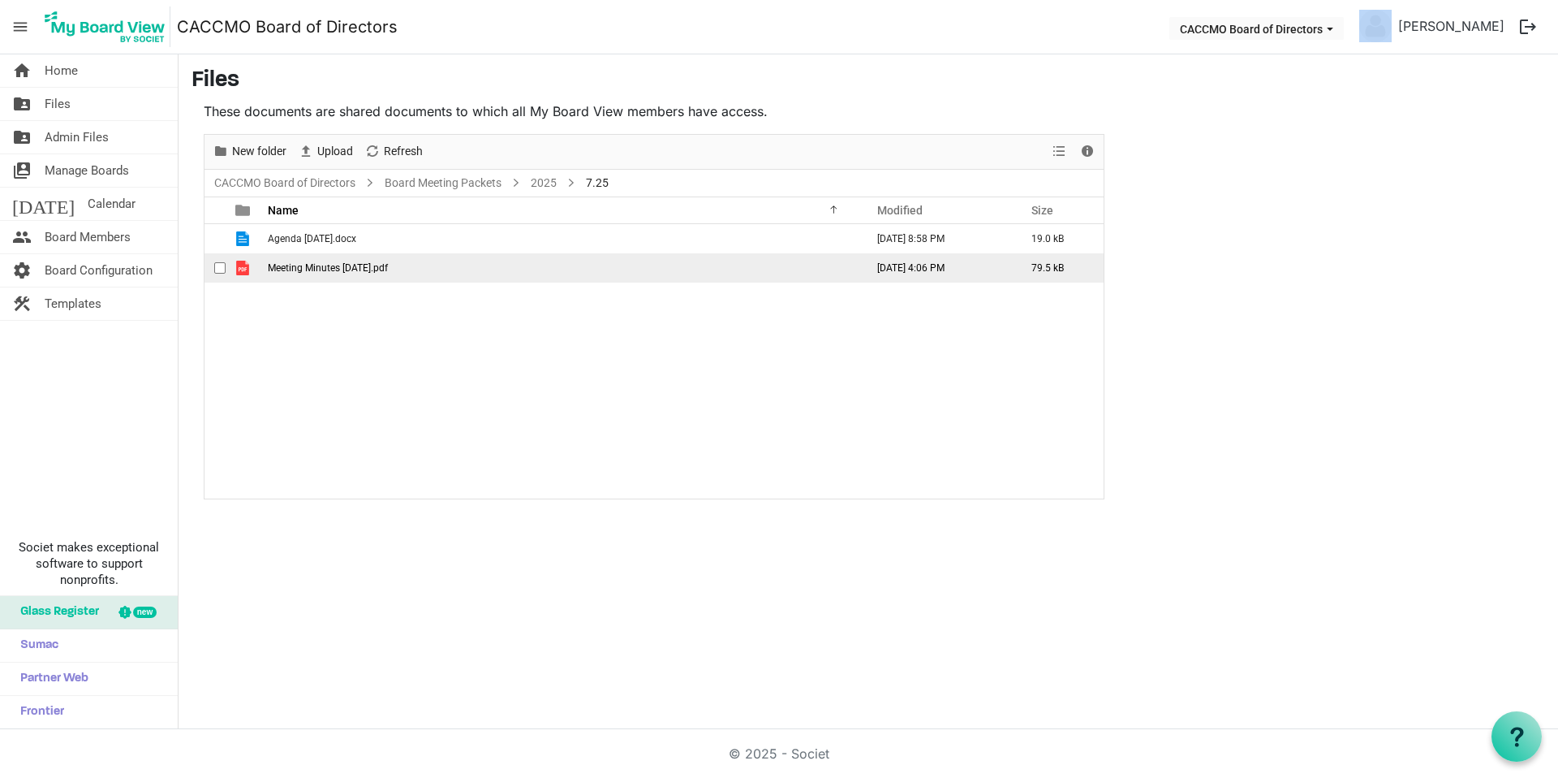
click at [330, 264] on span "Meeting Minutes [DATE].pdf" at bounding box center [328, 267] width 120 height 11
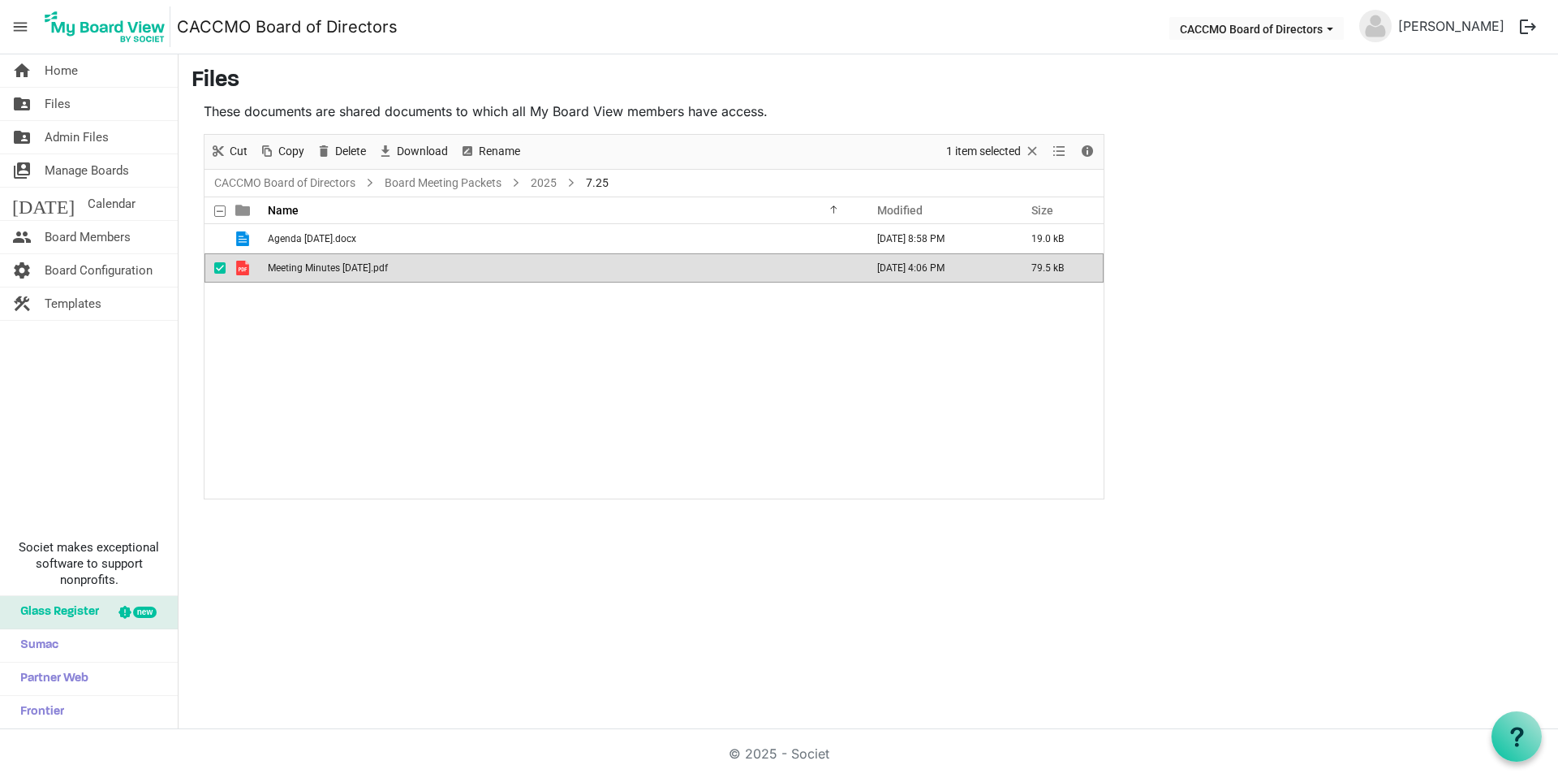
click at [330, 264] on span "Meeting Minutes [DATE].pdf" at bounding box center [328, 267] width 120 height 11
click at [541, 184] on link "2025" at bounding box center [544, 183] width 32 height 20
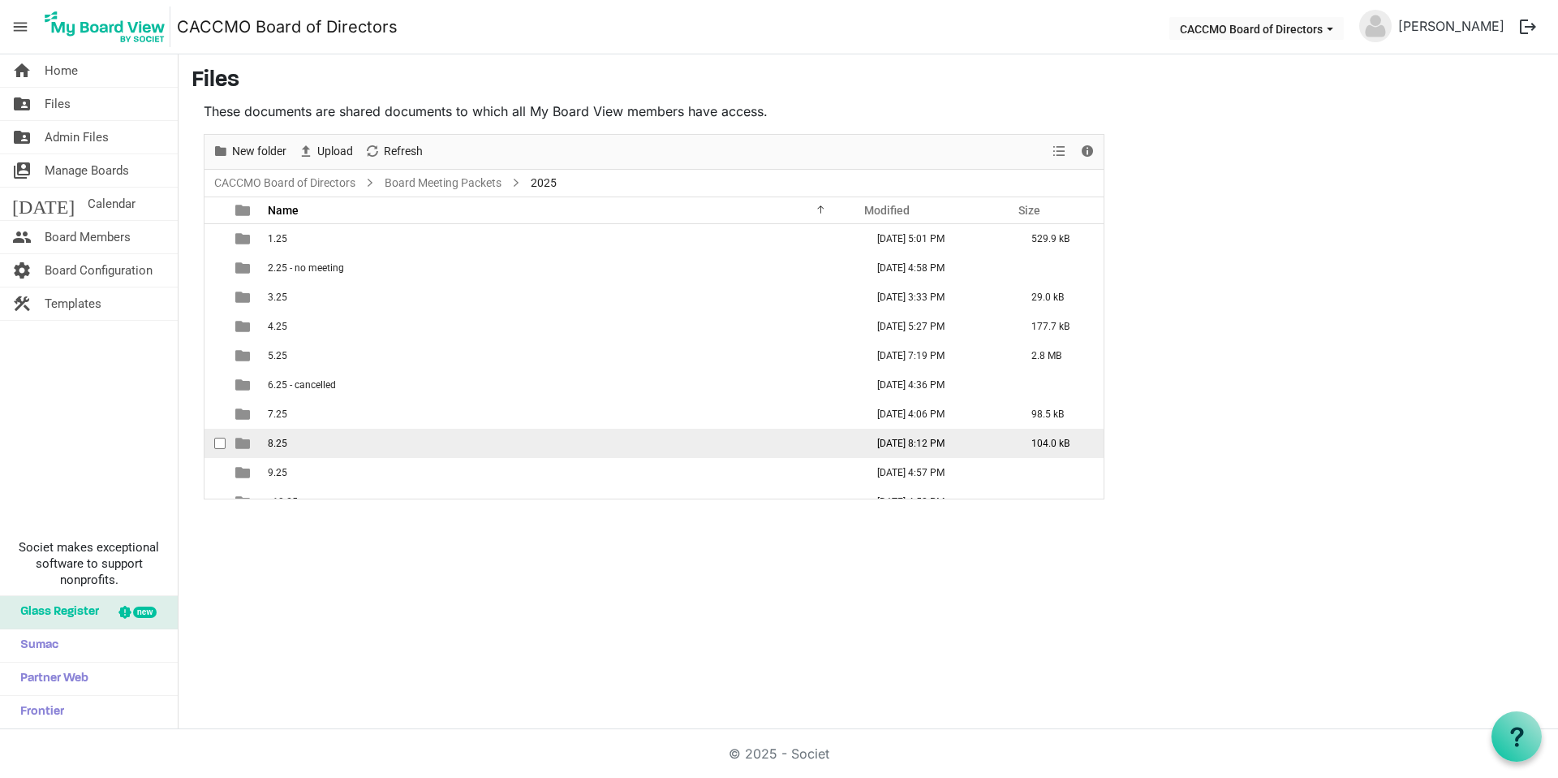
click at [288, 447] on td "8.25" at bounding box center [561, 443] width 597 height 29
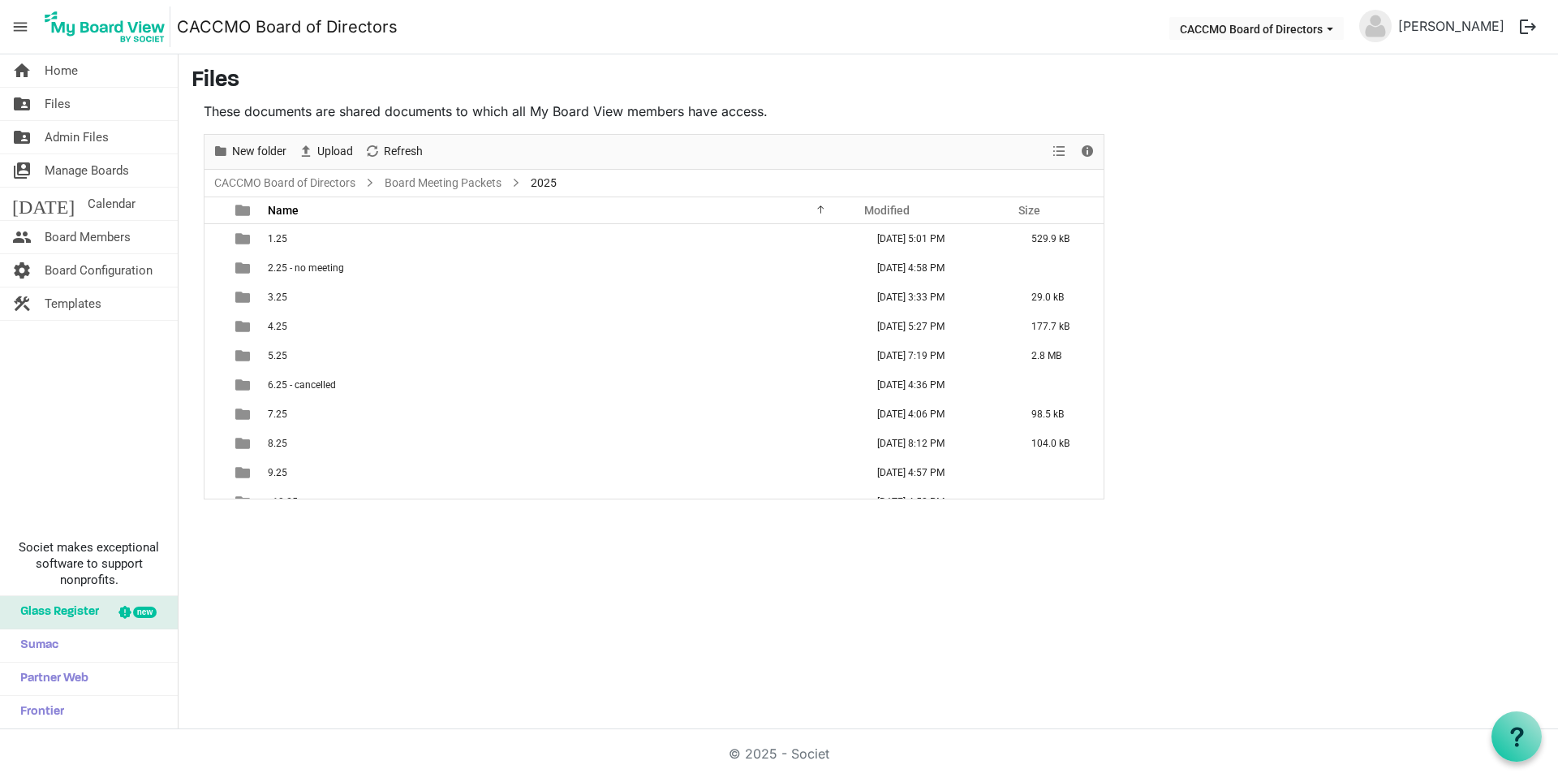
click at [287, 447] on td "8.25" at bounding box center [561, 443] width 597 height 29
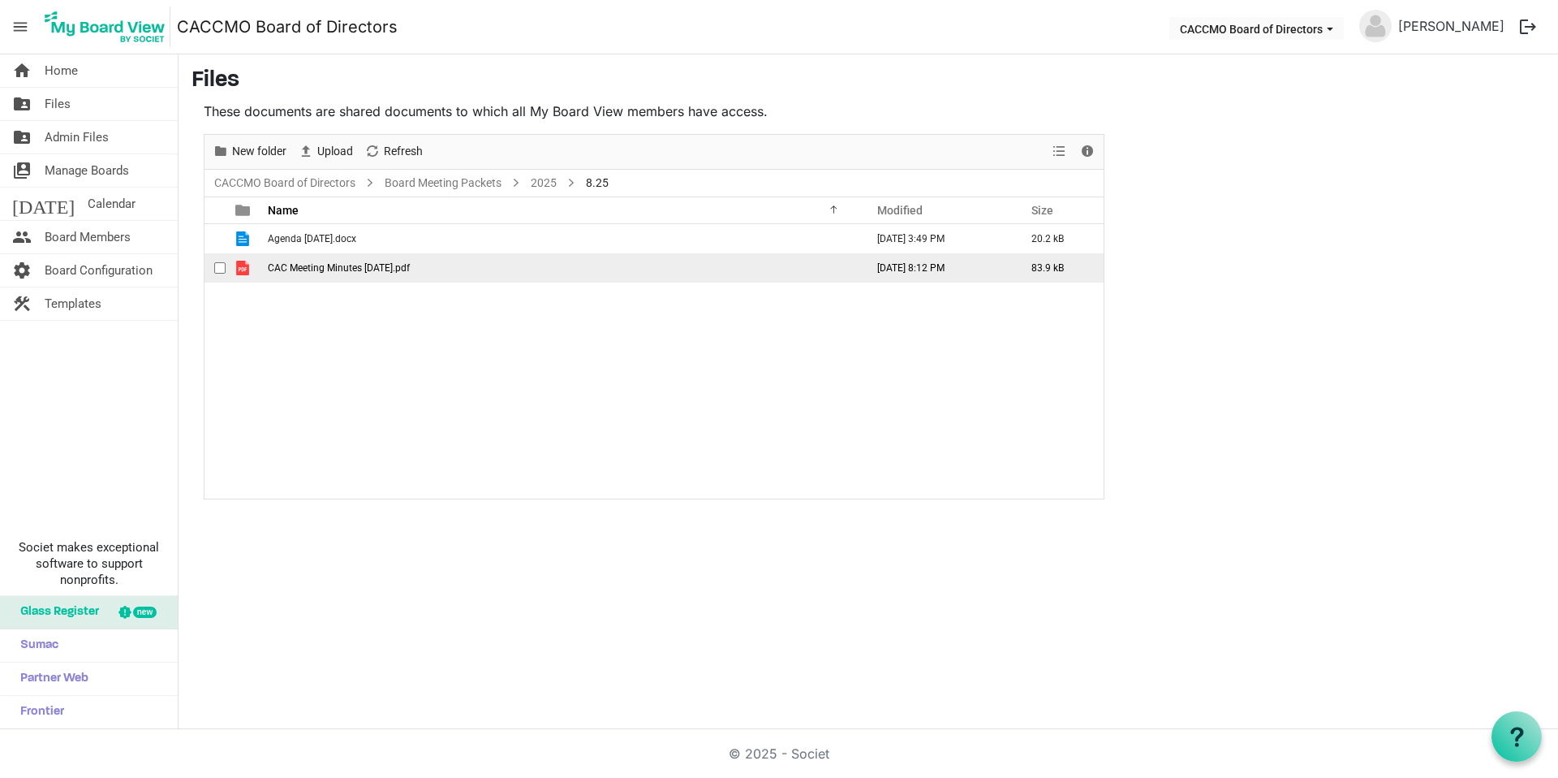
click at [317, 276] on td "CAC Meeting Minutes [DATE].pdf" at bounding box center [561, 267] width 597 height 29
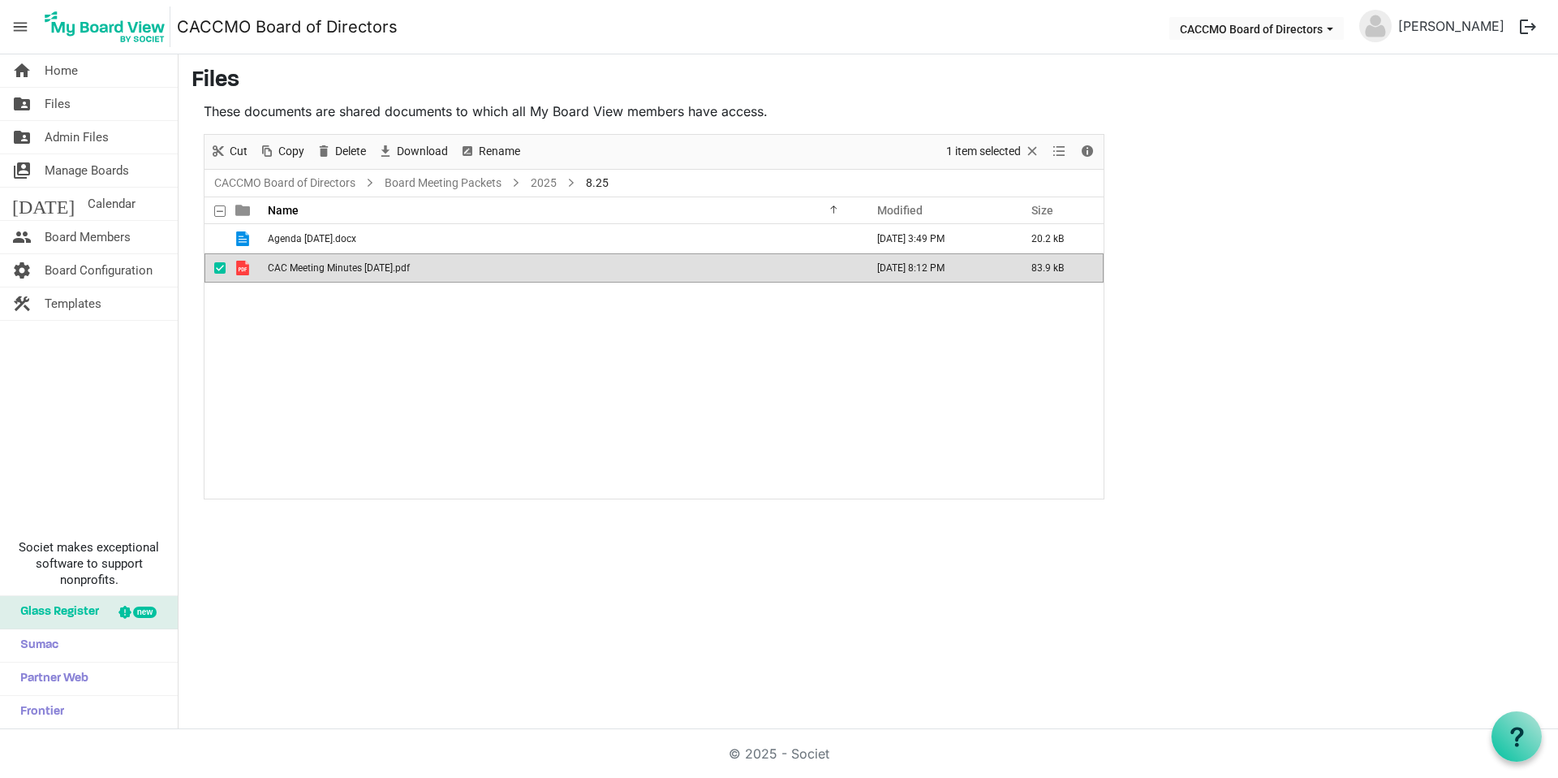
click at [317, 276] on td "CAC Meeting Minutes [DATE].pdf" at bounding box center [561, 267] width 597 height 29
